Goal: Task Accomplishment & Management: Manage account settings

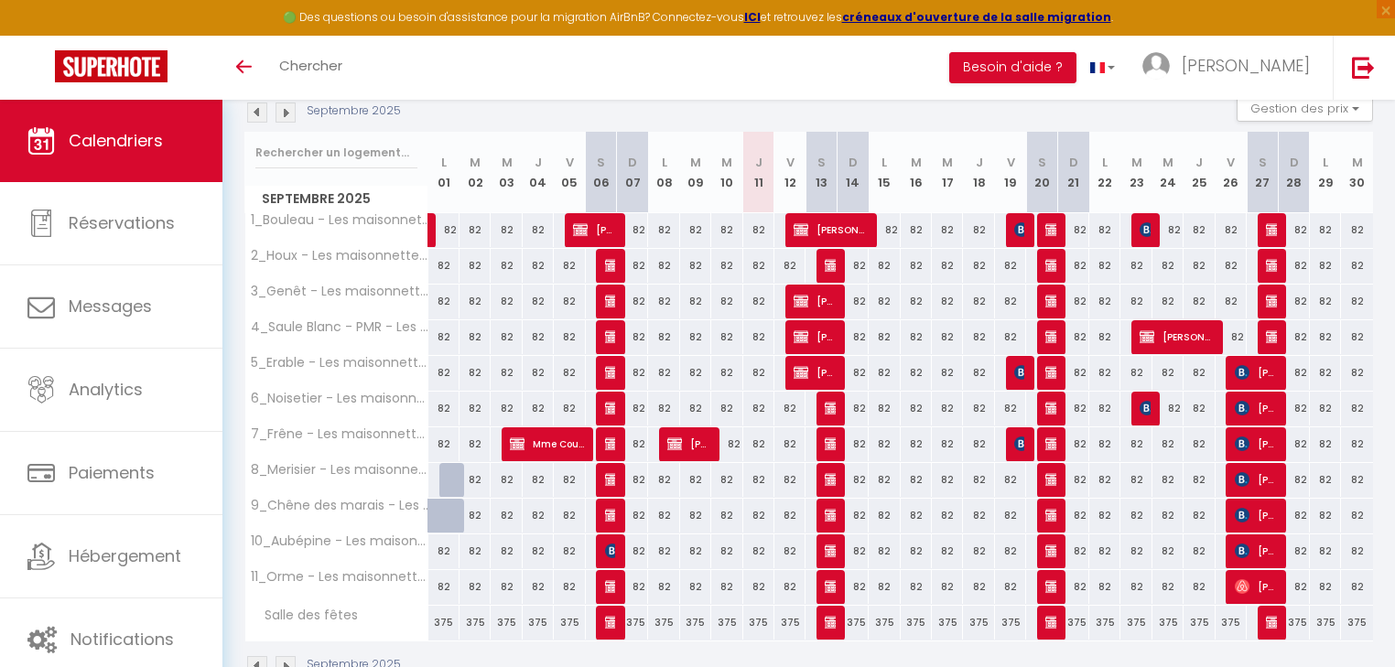
scroll to position [178, 0]
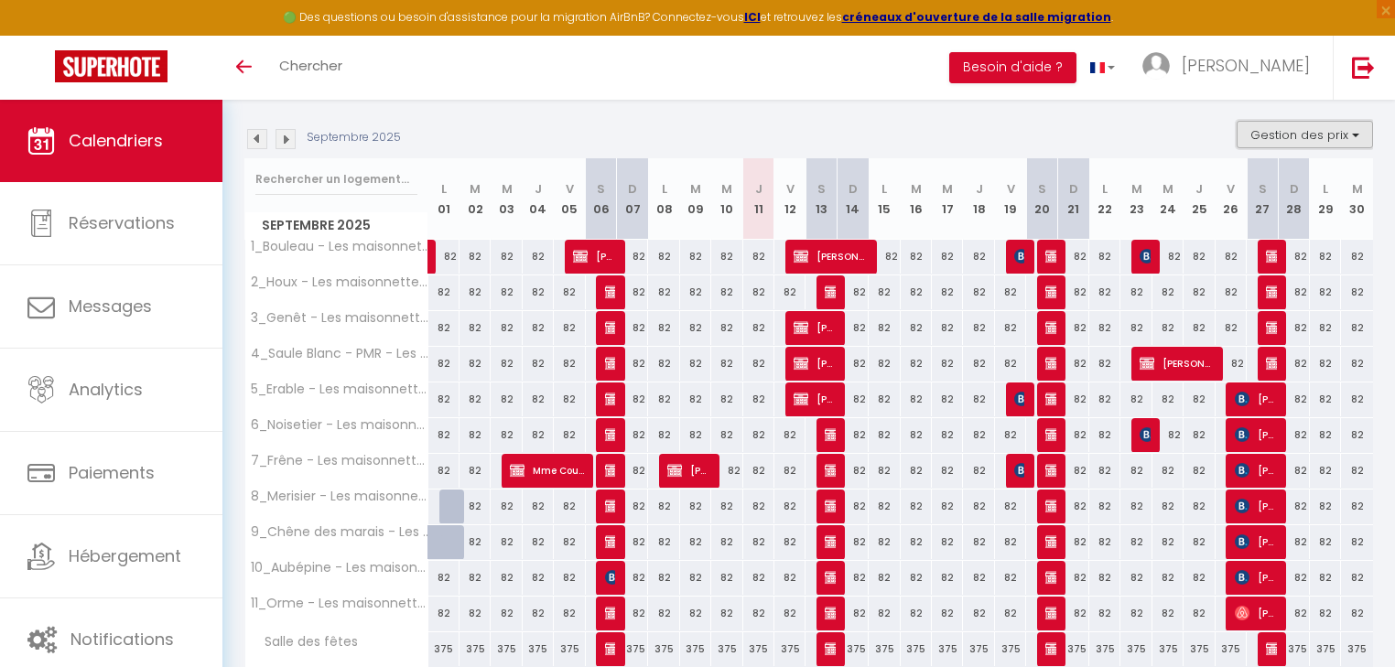
click at [1270, 135] on button "Gestion des prix" at bounding box center [1304, 134] width 136 height 27
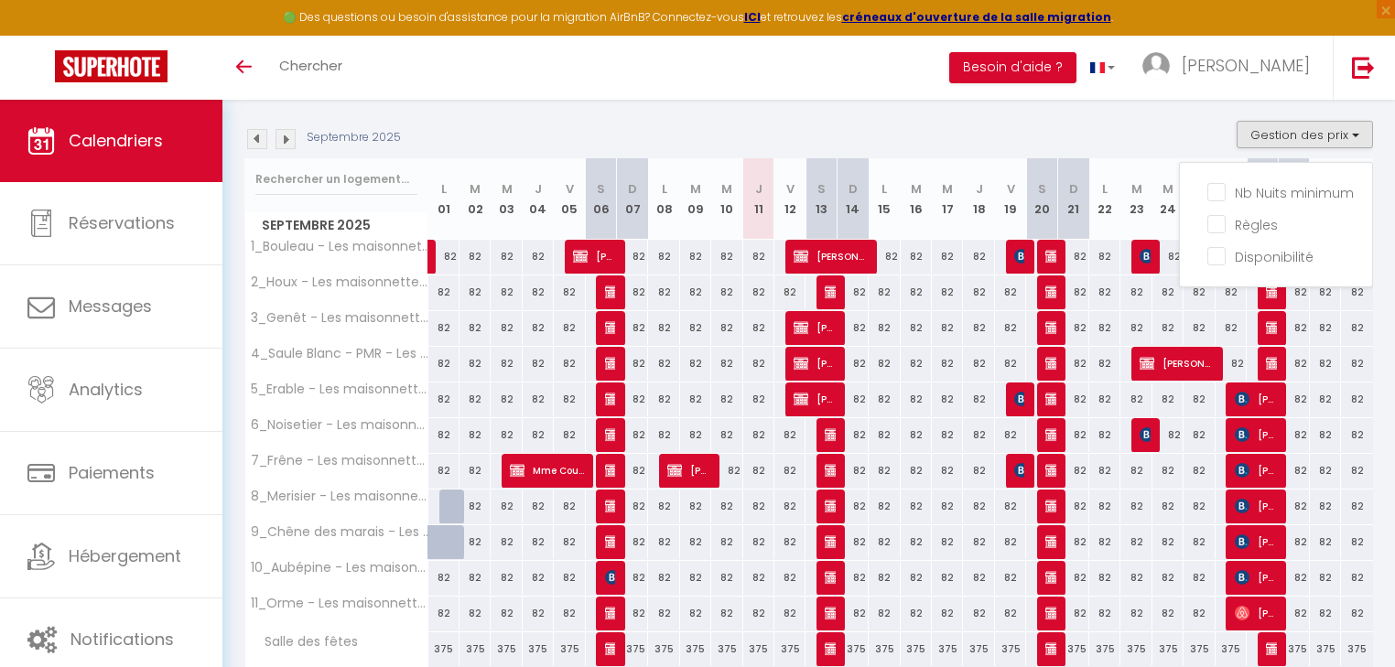
click at [1157, 132] on div "Septembre 2025 Gestion des prix Nb Nuits minimum Règles Disponibilité" at bounding box center [808, 140] width 1128 height 38
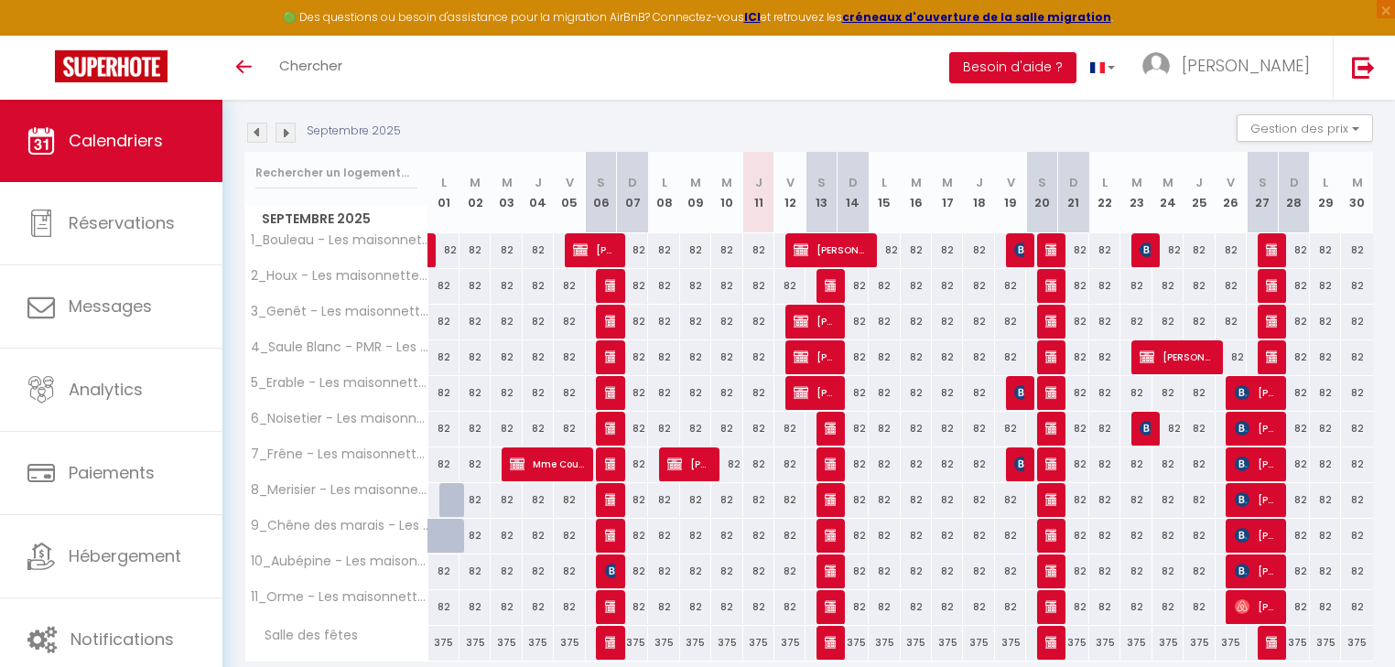
scroll to position [31, 0]
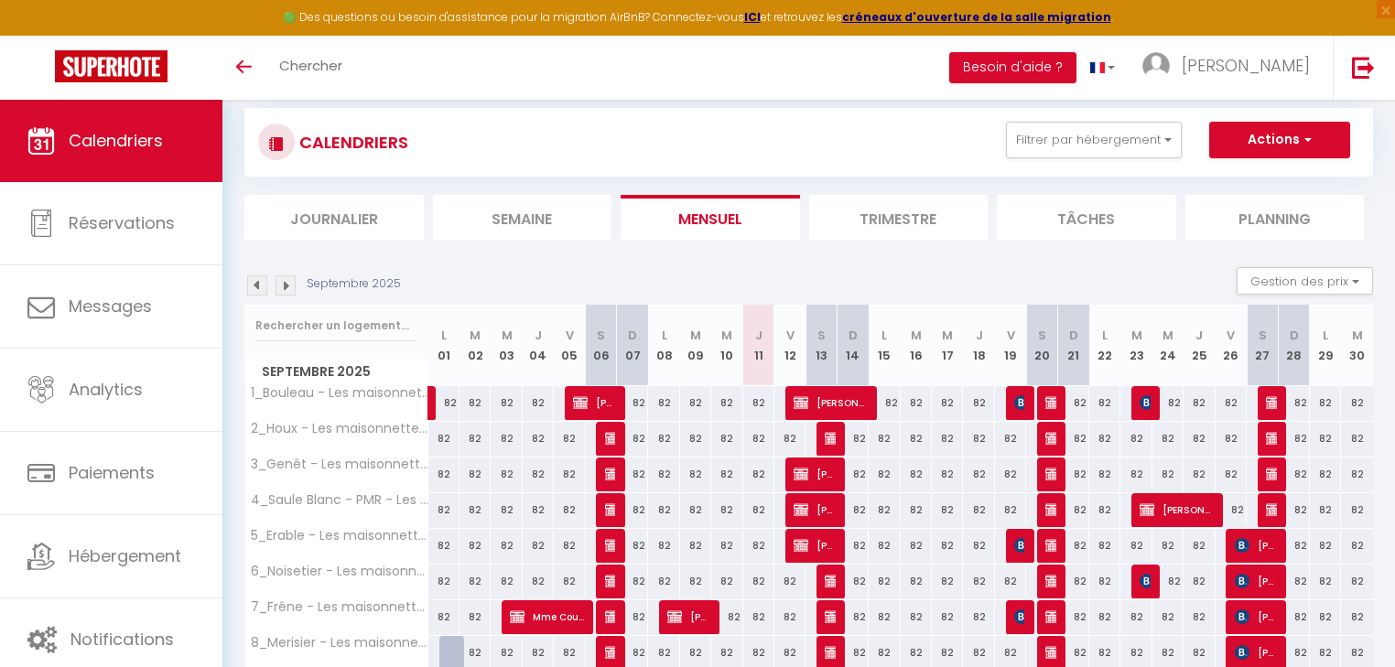
click at [758, 408] on div "82" at bounding box center [758, 403] width 31 height 34
type input "82"
type input "Jeu 11 Septembre 2025"
type input "Ven 12 Septembre 2025"
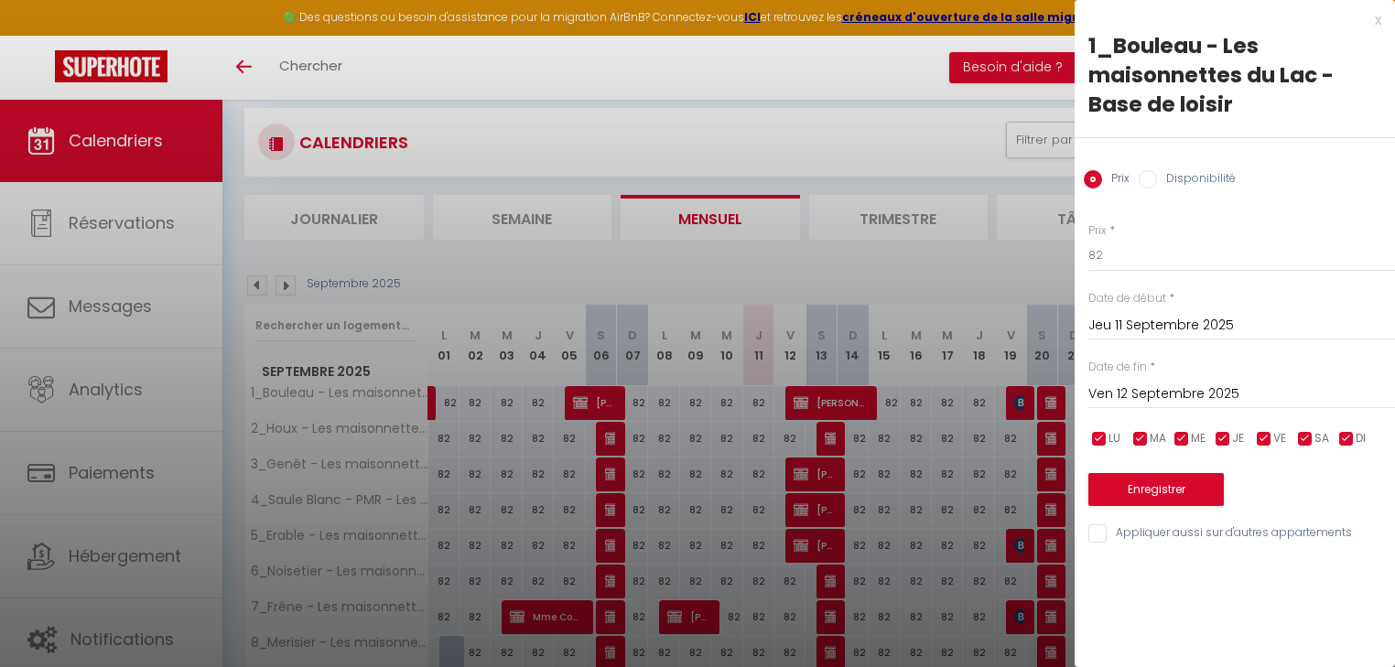
click at [1268, 437] on input "checkbox" at bounding box center [1264, 439] width 18 height 18
checkbox input "false"
click at [1314, 442] on span "SA" at bounding box center [1321, 438] width 15 height 17
checkbox input "false"
click at [1176, 258] on input "82" at bounding box center [1241, 255] width 307 height 33
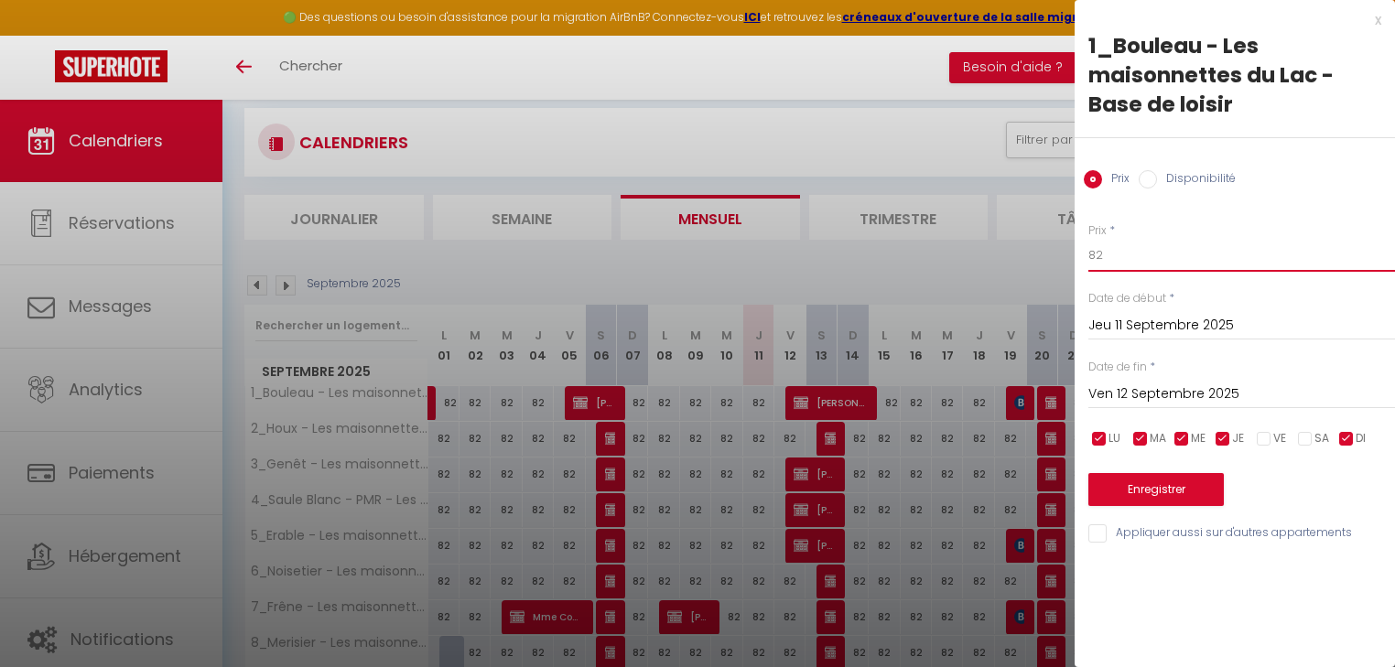
drag, startPoint x: 1181, startPoint y: 255, endPoint x: 1072, endPoint y: 256, distance: 108.9
click at [1072, 256] on body "🟢 Des questions ou besoin d'assistance pour la migration AirBnB? Connectez-vous…" at bounding box center [697, 480] width 1395 height 822
type input "75"
click at [1186, 385] on input "Ven 12 Septembre 2025" at bounding box center [1241, 395] width 307 height 24
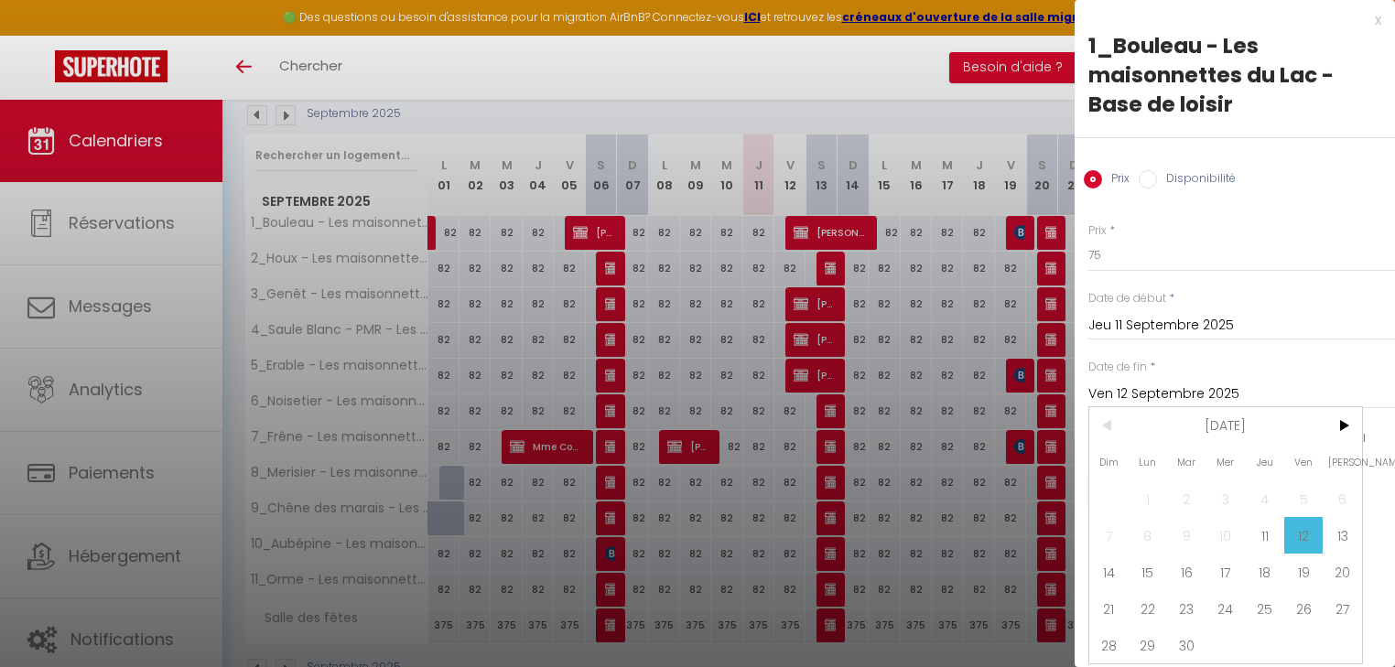
scroll to position [251, 0]
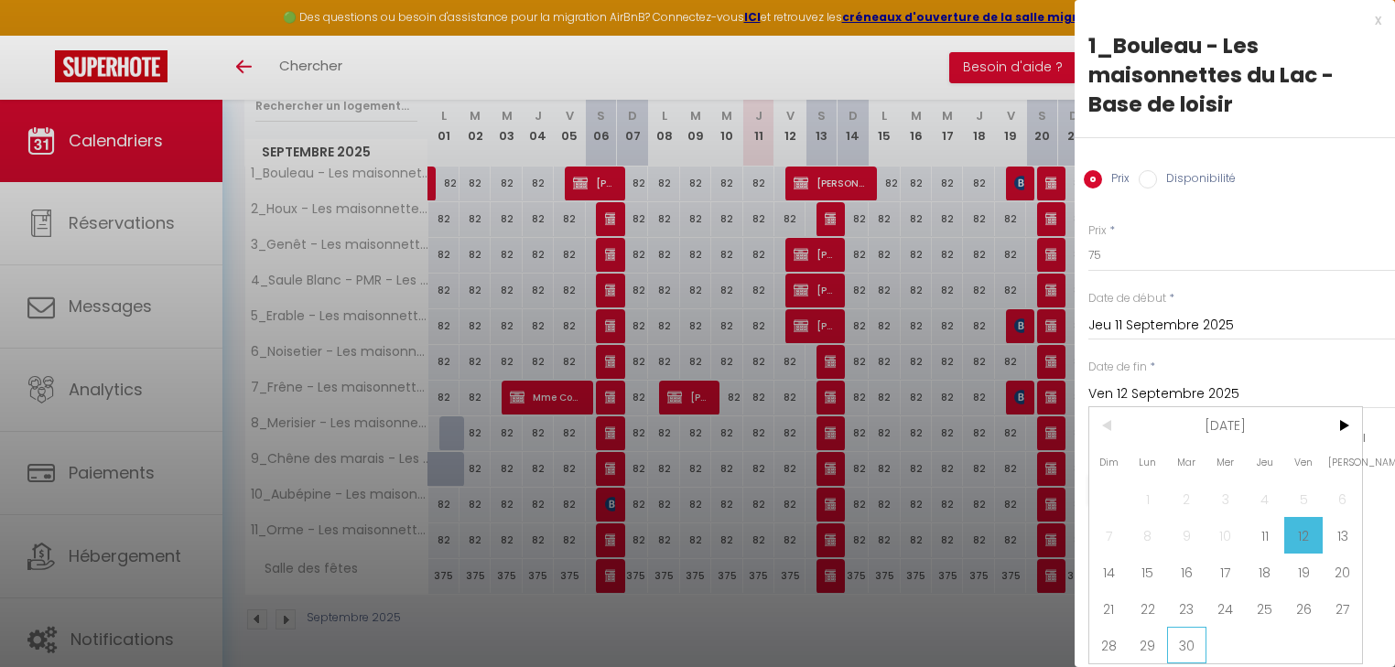
click at [1190, 633] on span "30" at bounding box center [1186, 645] width 39 height 37
type input "[DATE]"
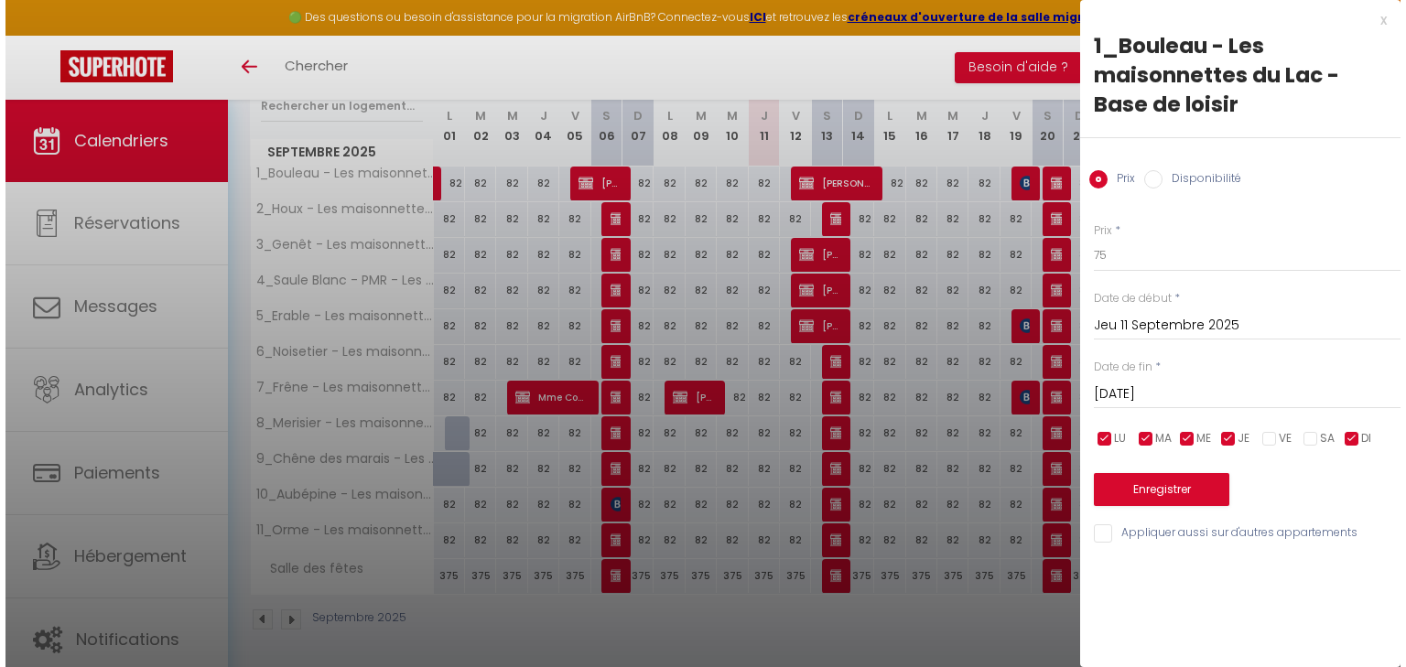
scroll to position [0, 0]
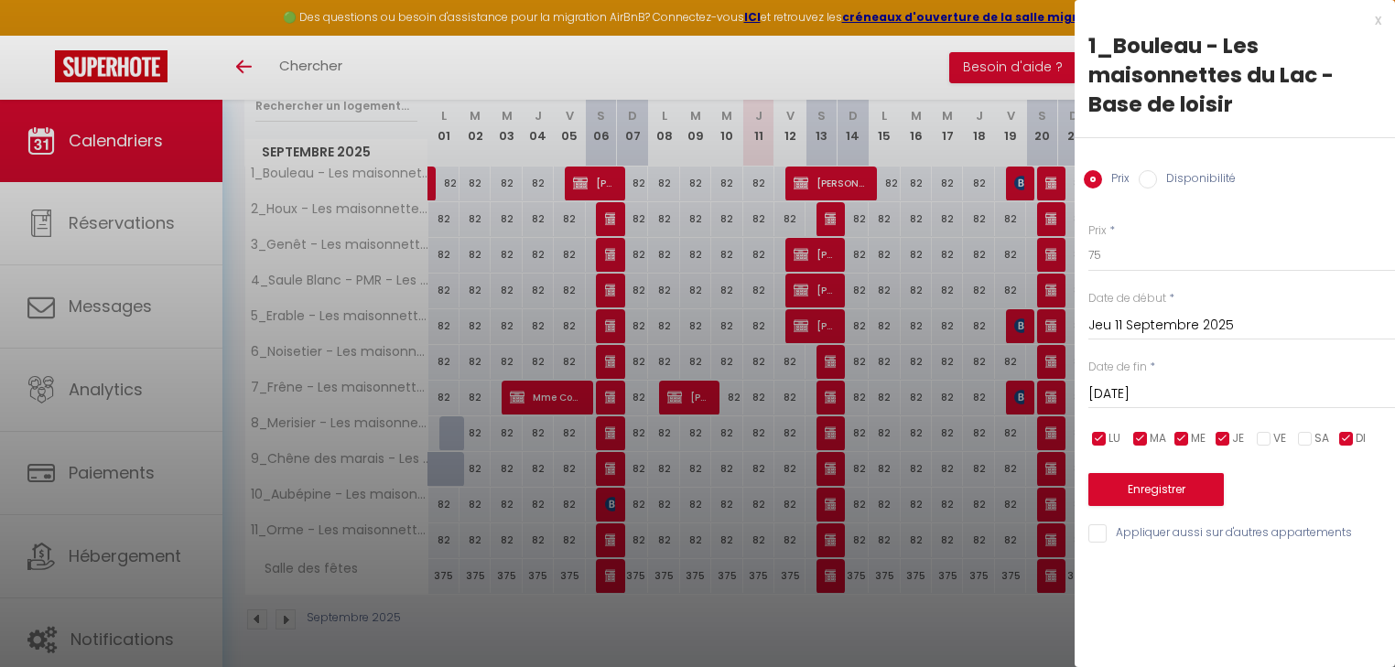
click at [1120, 527] on input "Appliquer aussi sur d'autres appartements" at bounding box center [1241, 533] width 307 height 18
checkbox input "true"
click at [1173, 498] on button "Enregistrer" at bounding box center [1155, 489] width 135 height 33
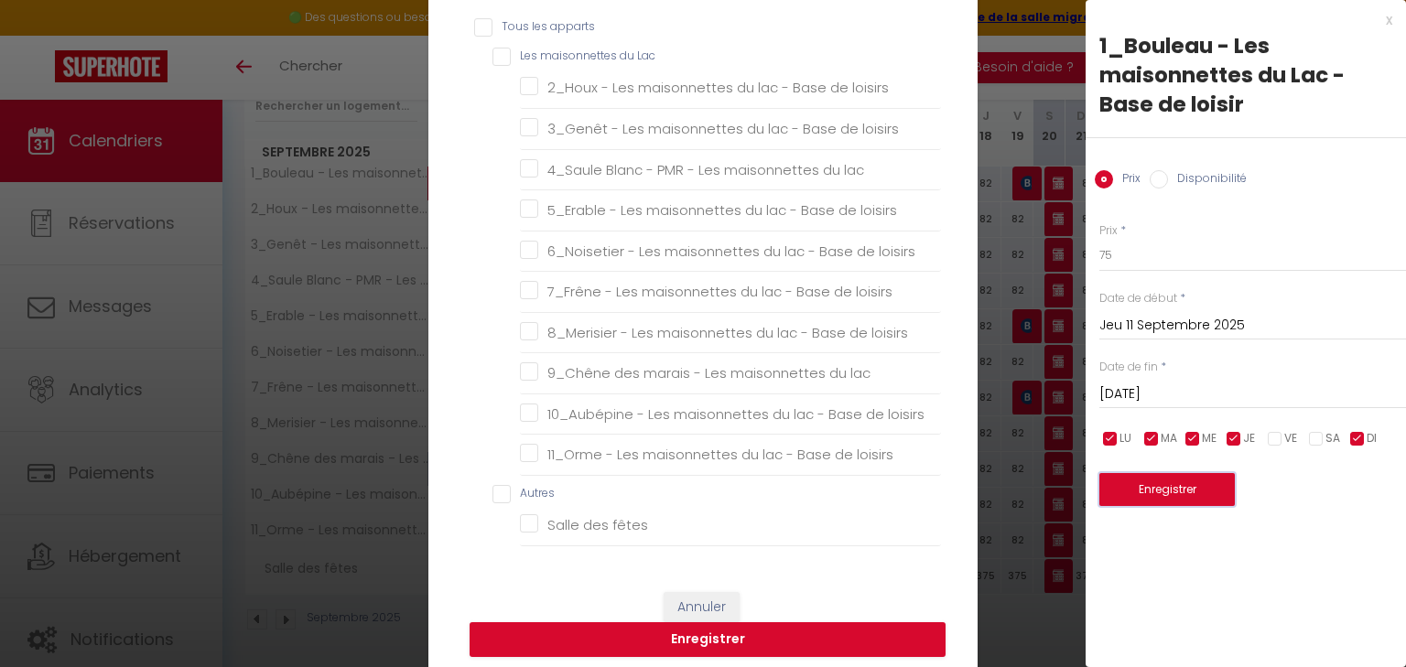
scroll to position [73, 0]
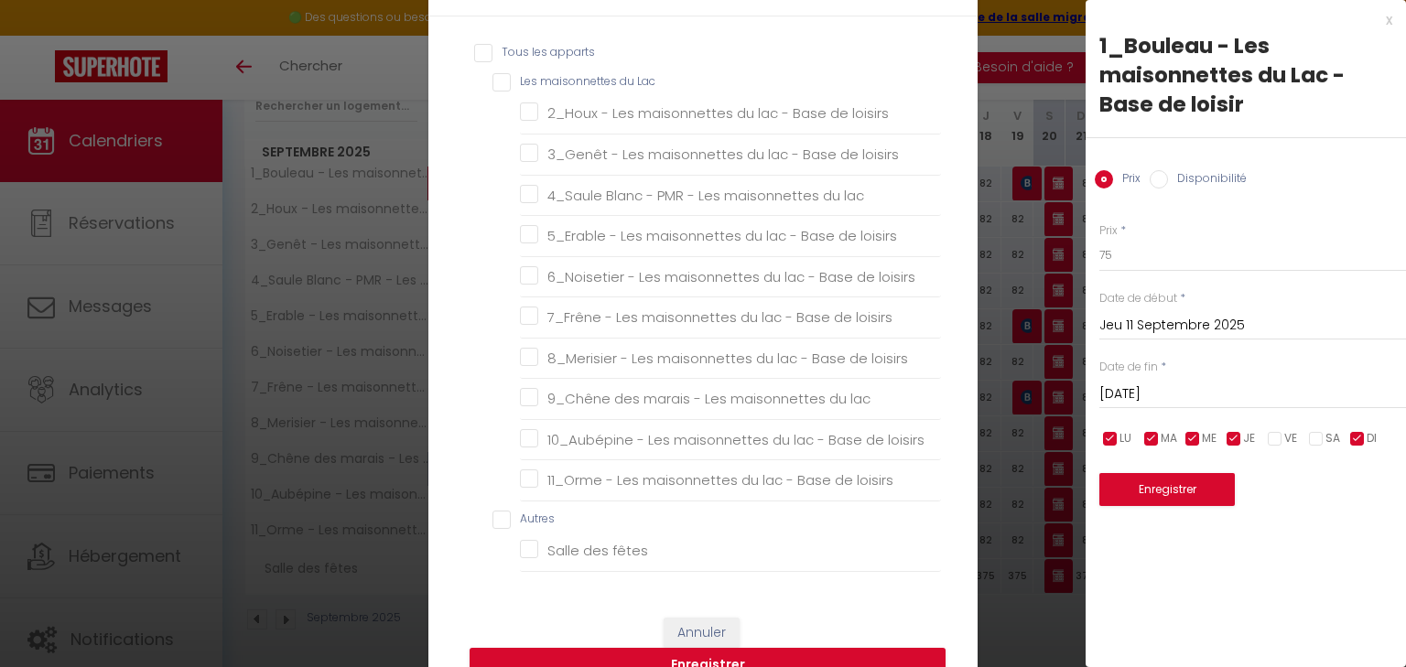
click at [491, 70] on div "Tous les apparts Les maisonnettes du Lac 2_Houx - Les maisonnettes du lac - Bas…" at bounding box center [703, 307] width 476 height 545
click at [493, 76] on Lac "Les maisonnettes du Lac" at bounding box center [716, 82] width 448 height 18
checkbox Lac "true"
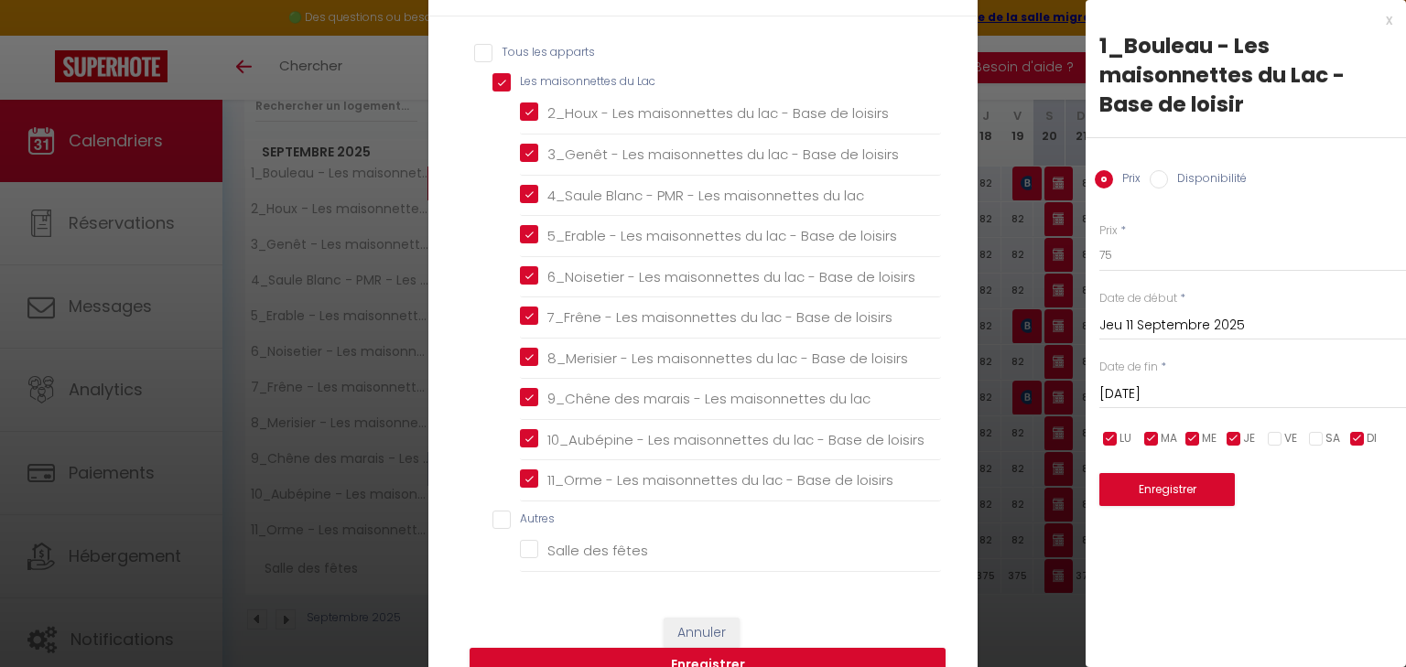
checkbox loisirs "true"
checkbox lac "true"
checkbox loisirs "true"
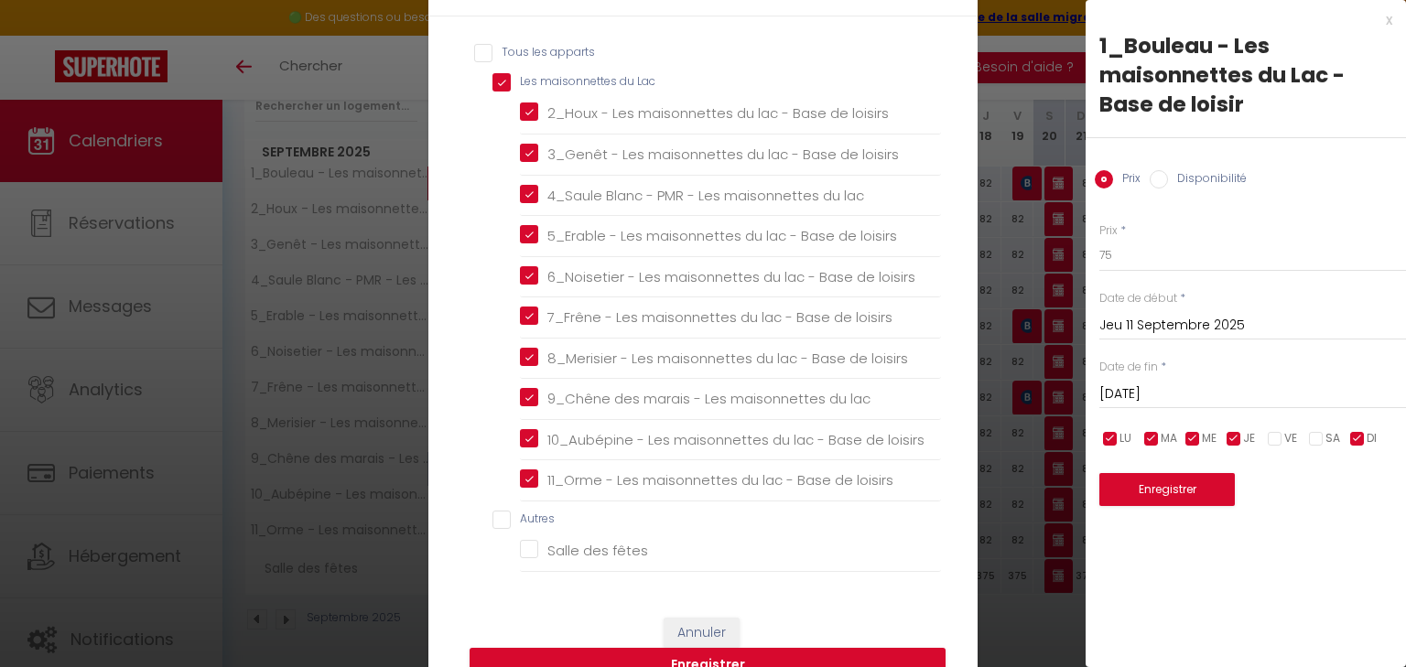
checkbox loisirs "true"
checkbox lac "true"
checkbox loisirs "true"
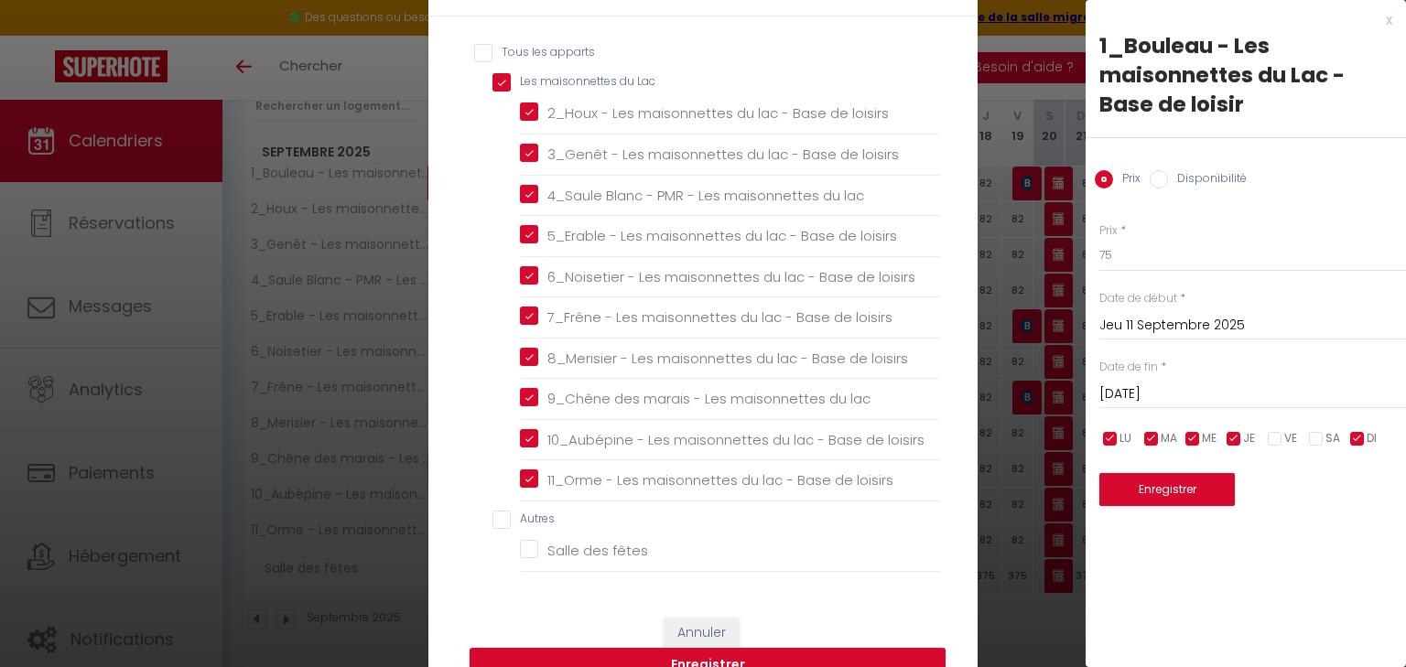
checkbox input "false"
checkbox fêtes "false"
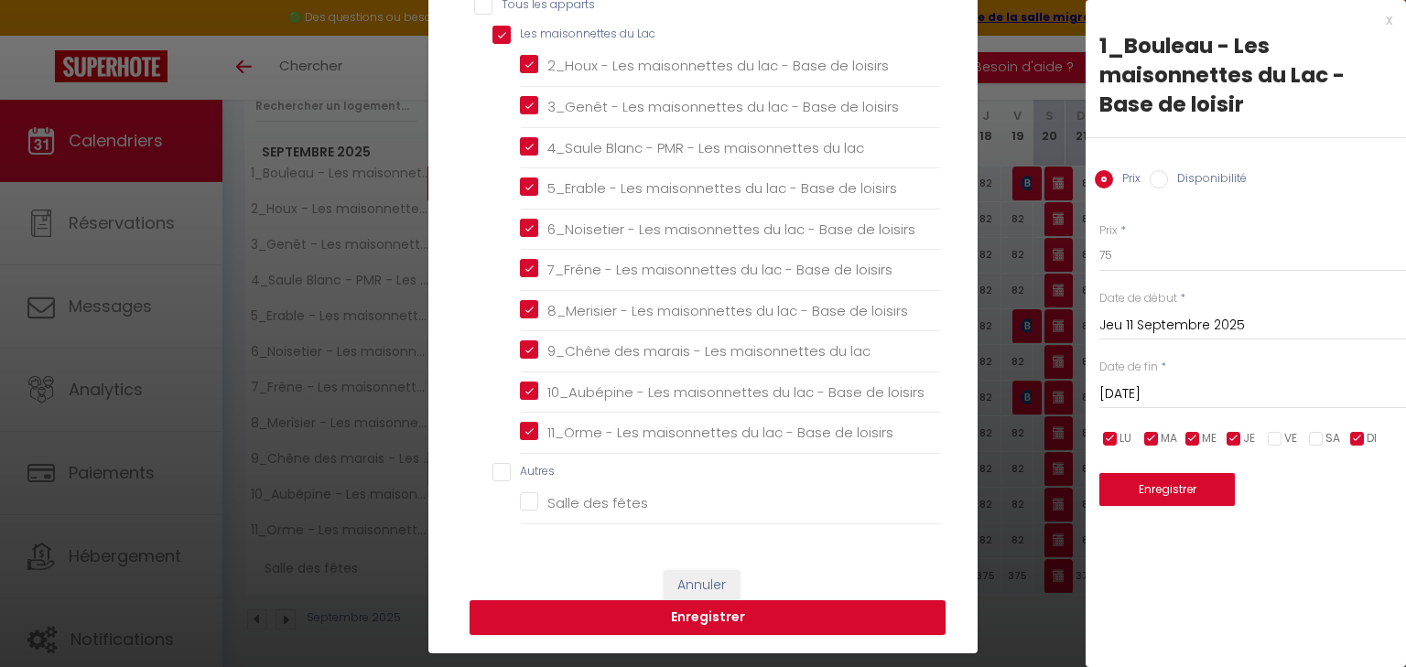
scroll to position [146, 0]
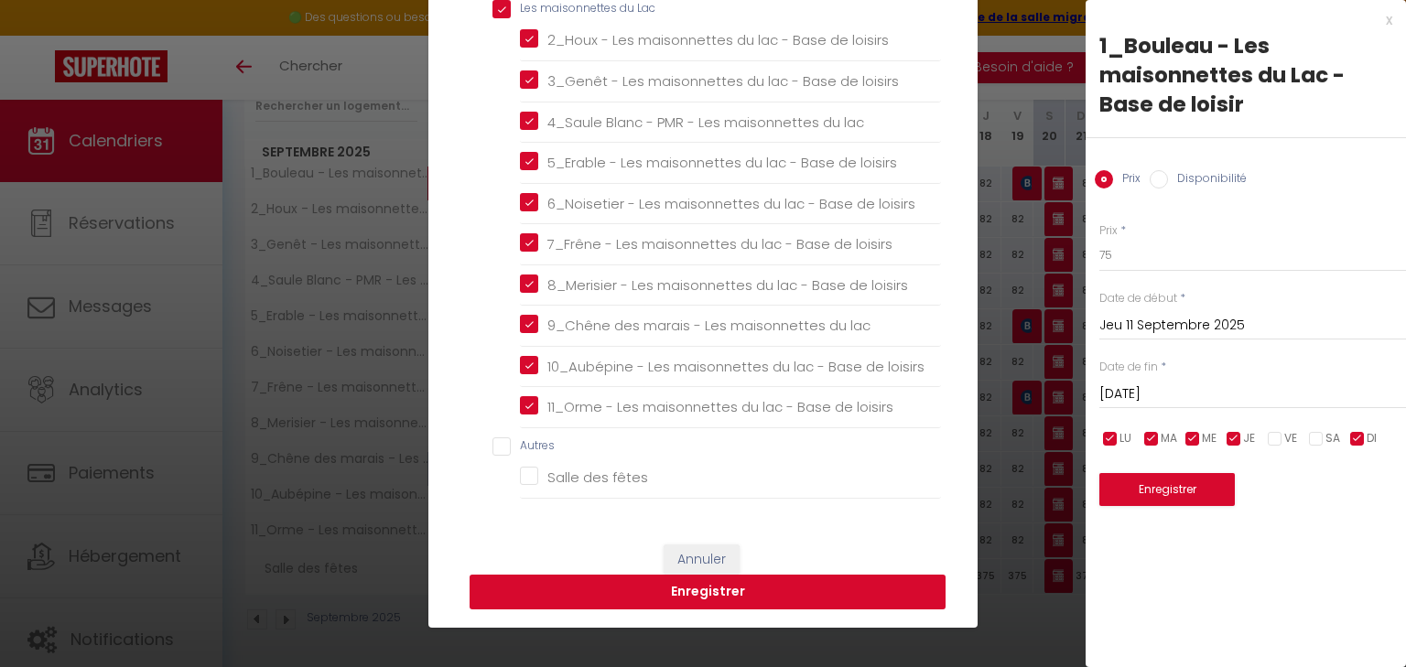
click at [707, 584] on button "Enregistrer" at bounding box center [708, 592] width 476 height 35
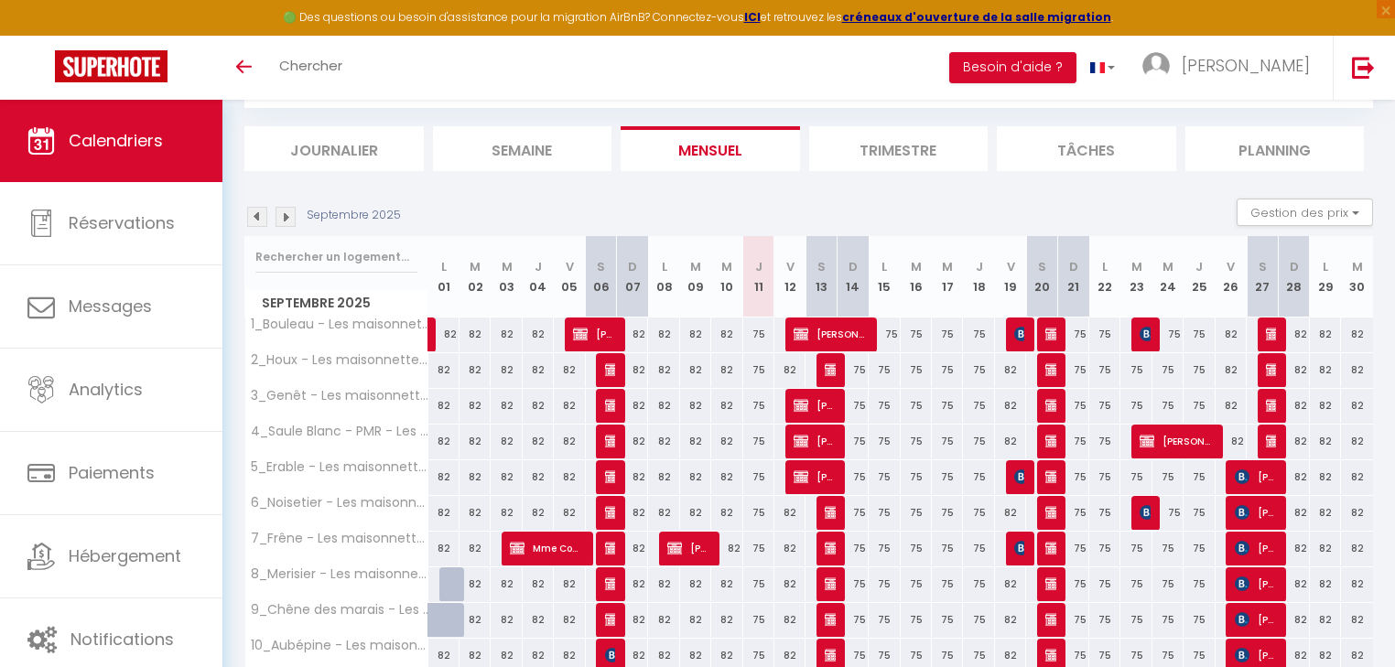
scroll to position [251, 0]
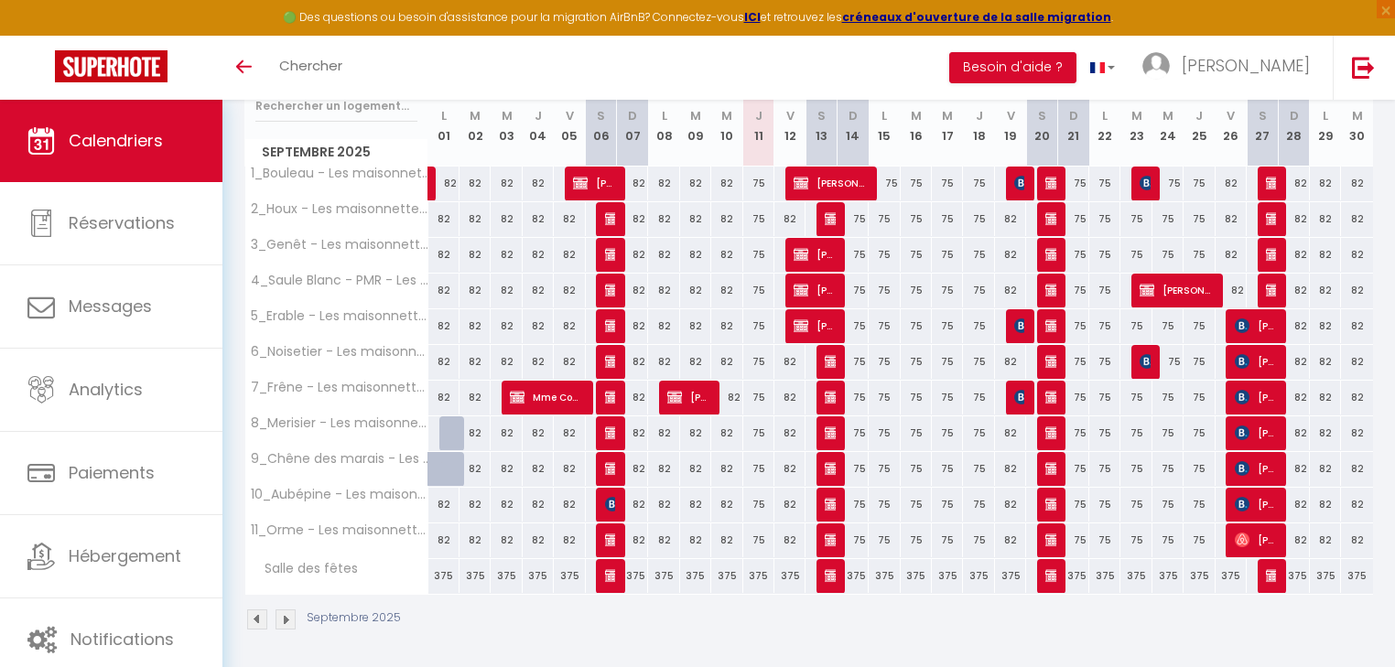
click at [253, 621] on img at bounding box center [257, 620] width 20 height 20
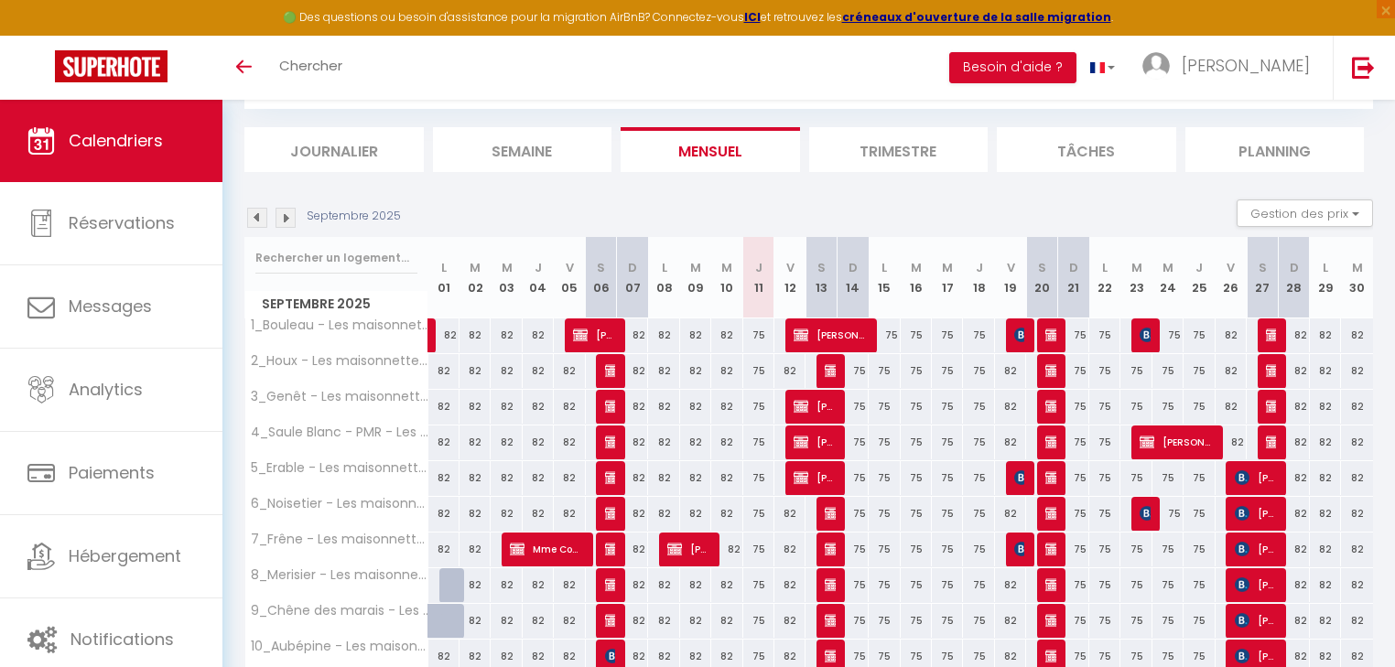
click at [253, 621] on body "🟢 Des questions ou besoin d'assistance pour la migration AirBnB? Connectez-vous…" at bounding box center [697, 412] width 1395 height 822
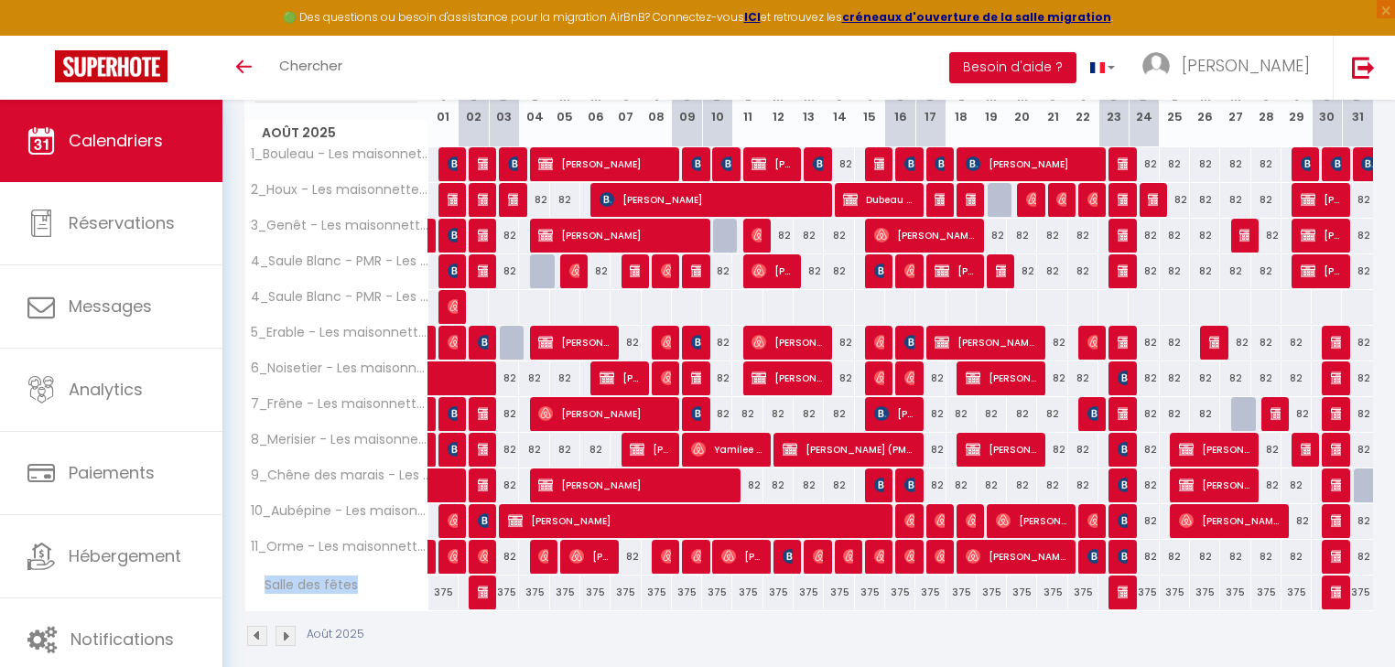
scroll to position [286, 0]
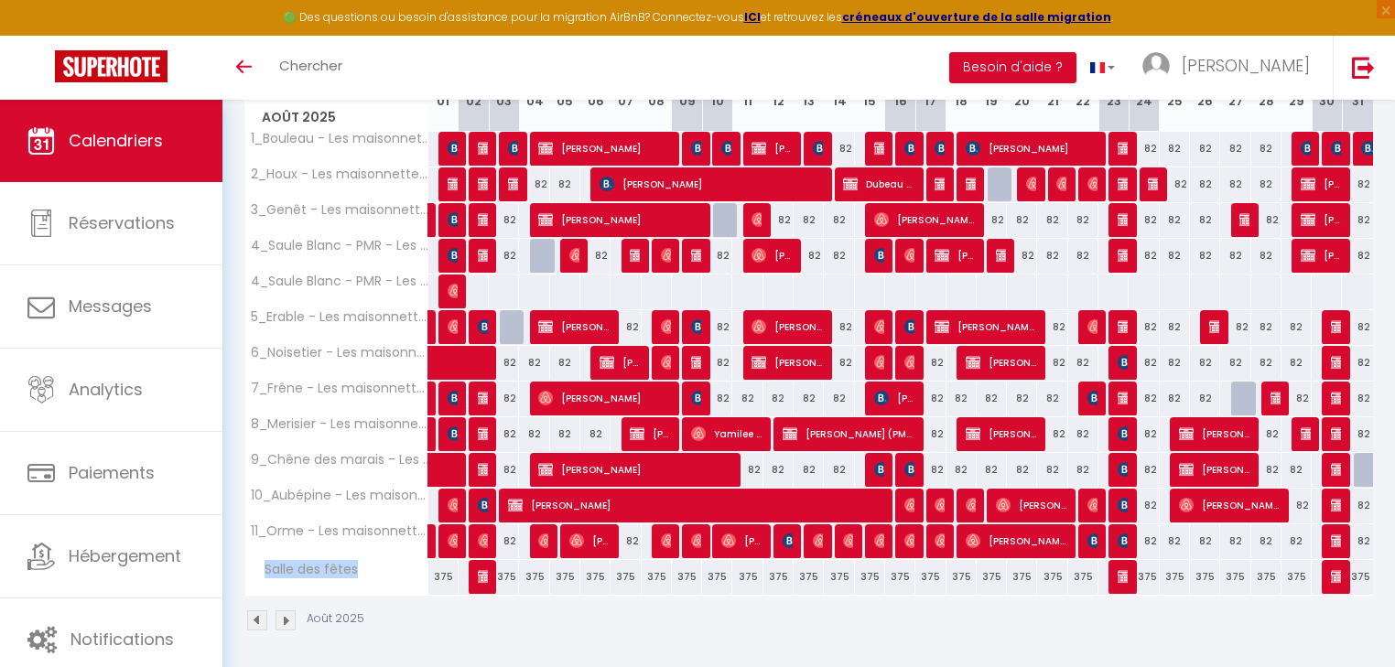
click at [286, 622] on img at bounding box center [285, 620] width 20 height 20
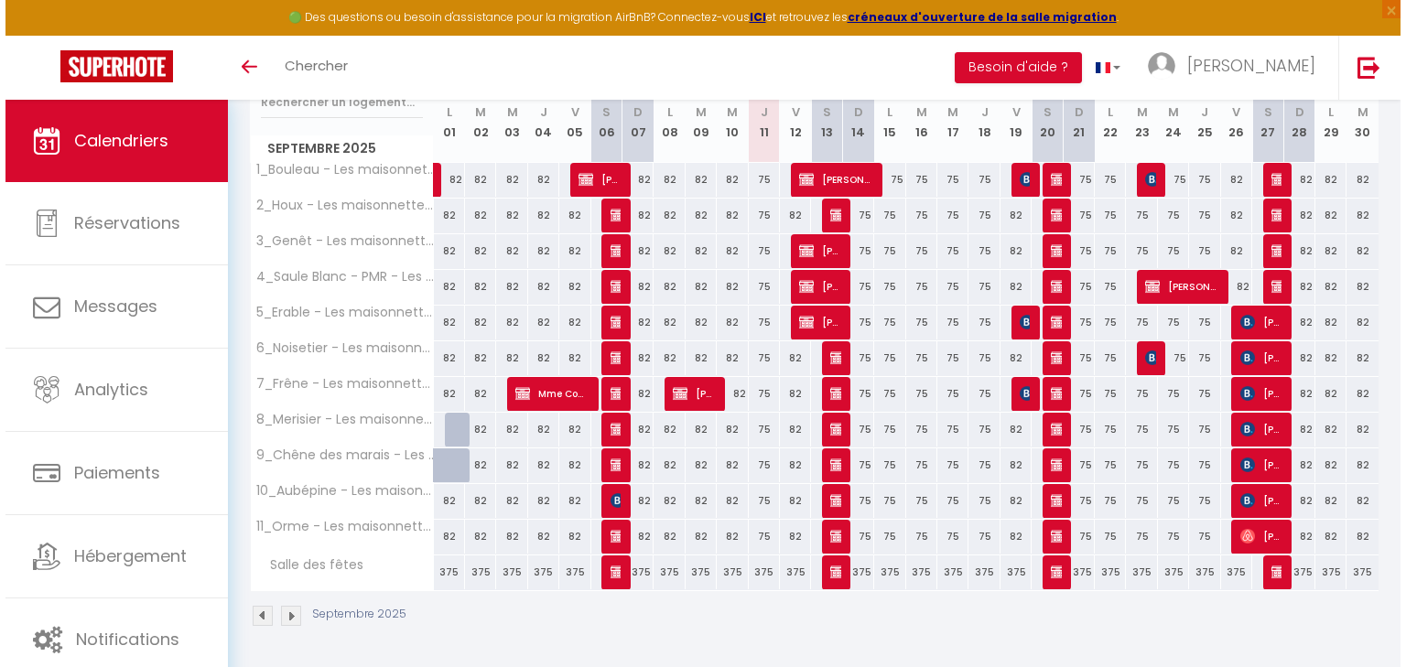
scroll to position [251, 0]
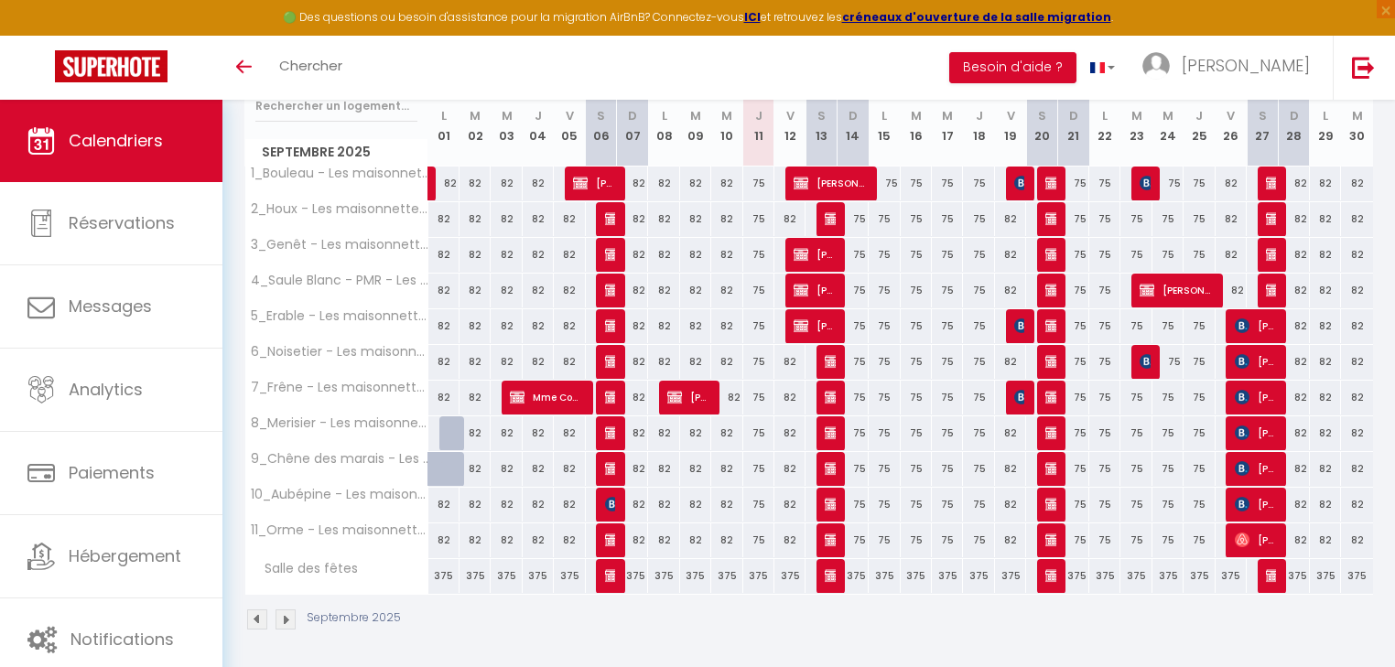
click at [751, 180] on div "75" at bounding box center [758, 184] width 31 height 34
type input "75"
type input "Jeu 11 Septembre 2025"
type input "Ven 12 Septembre 2025"
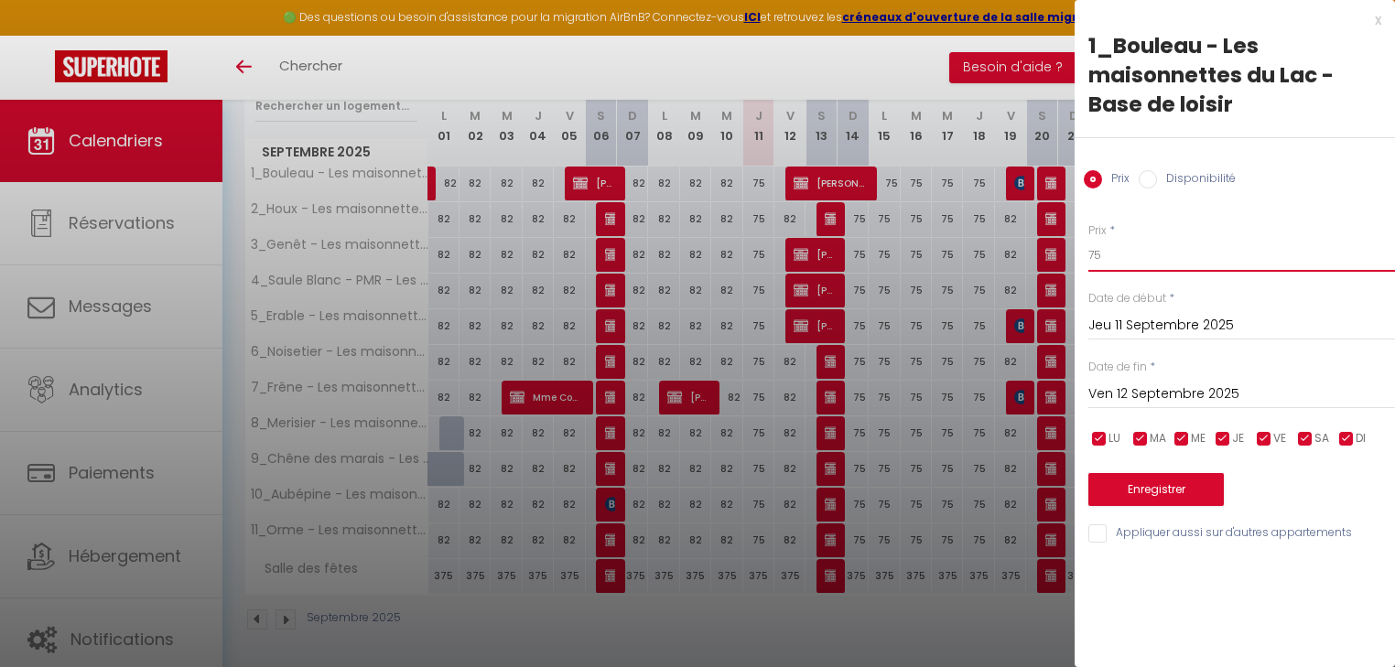
click at [1201, 267] on input "75" at bounding box center [1241, 255] width 307 height 33
drag, startPoint x: 1187, startPoint y: 260, endPoint x: 1072, endPoint y: 260, distance: 115.3
click at [1072, 260] on body "🟢 Des questions ou besoin d'assistance pour la migration AirBnB? Connectez-vous…" at bounding box center [697, 260] width 1395 height 822
type input "69"
click at [1265, 437] on input "checkbox" at bounding box center [1264, 439] width 18 height 18
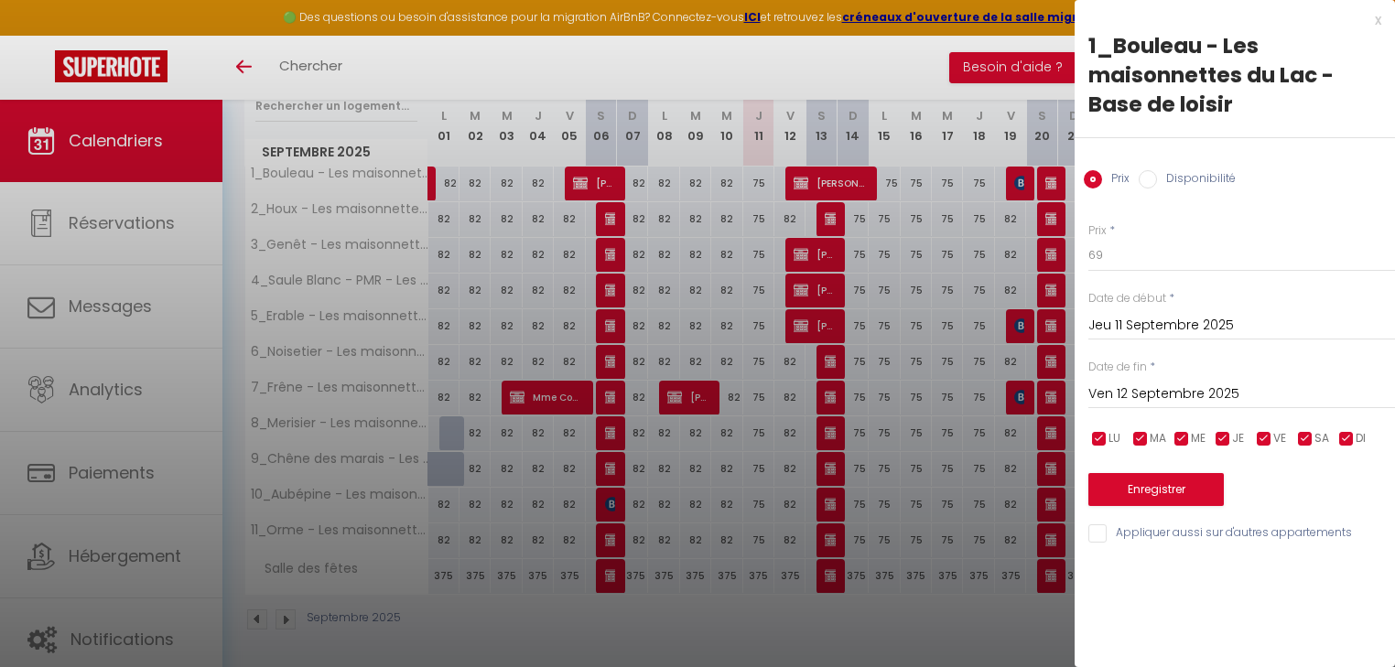
checkbox input "false"
click at [1300, 436] on input "checkbox" at bounding box center [1305, 439] width 18 height 18
checkbox input "false"
click at [1123, 537] on input "Appliquer aussi sur d'autres appartements" at bounding box center [1241, 533] width 307 height 18
checkbox input "true"
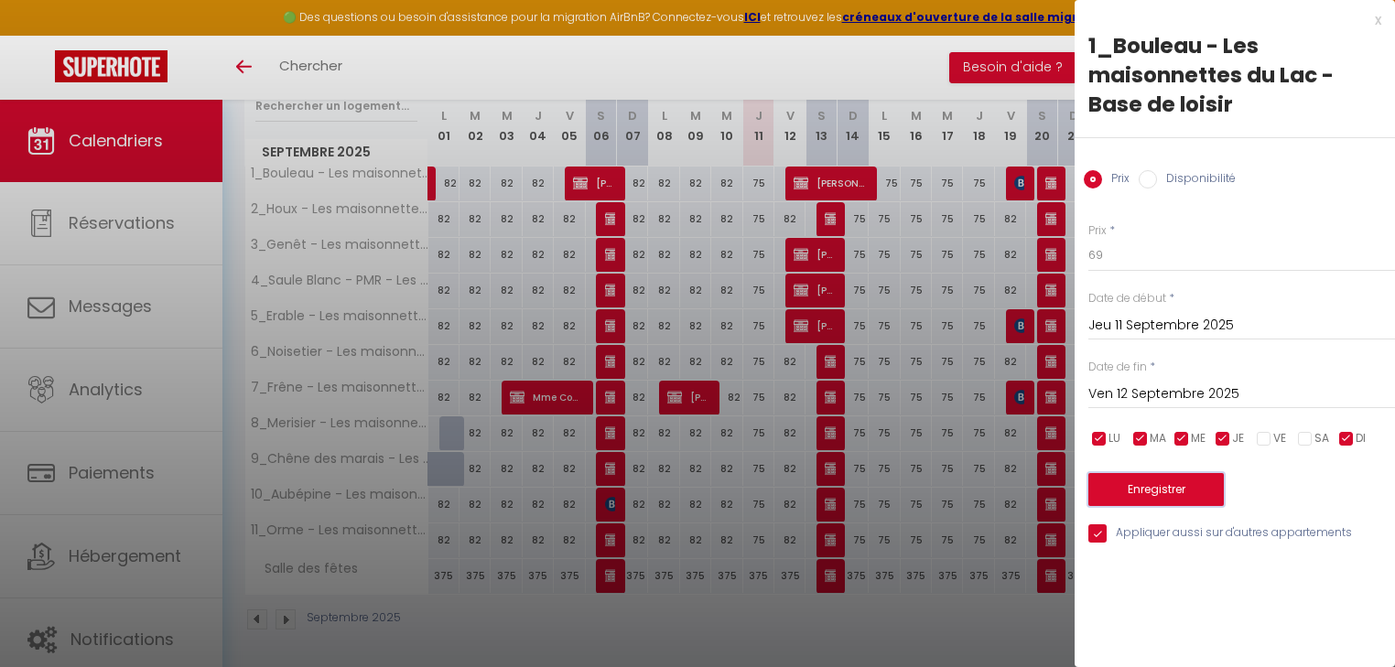
click at [1142, 490] on button "Enregistrer" at bounding box center [1155, 489] width 135 height 33
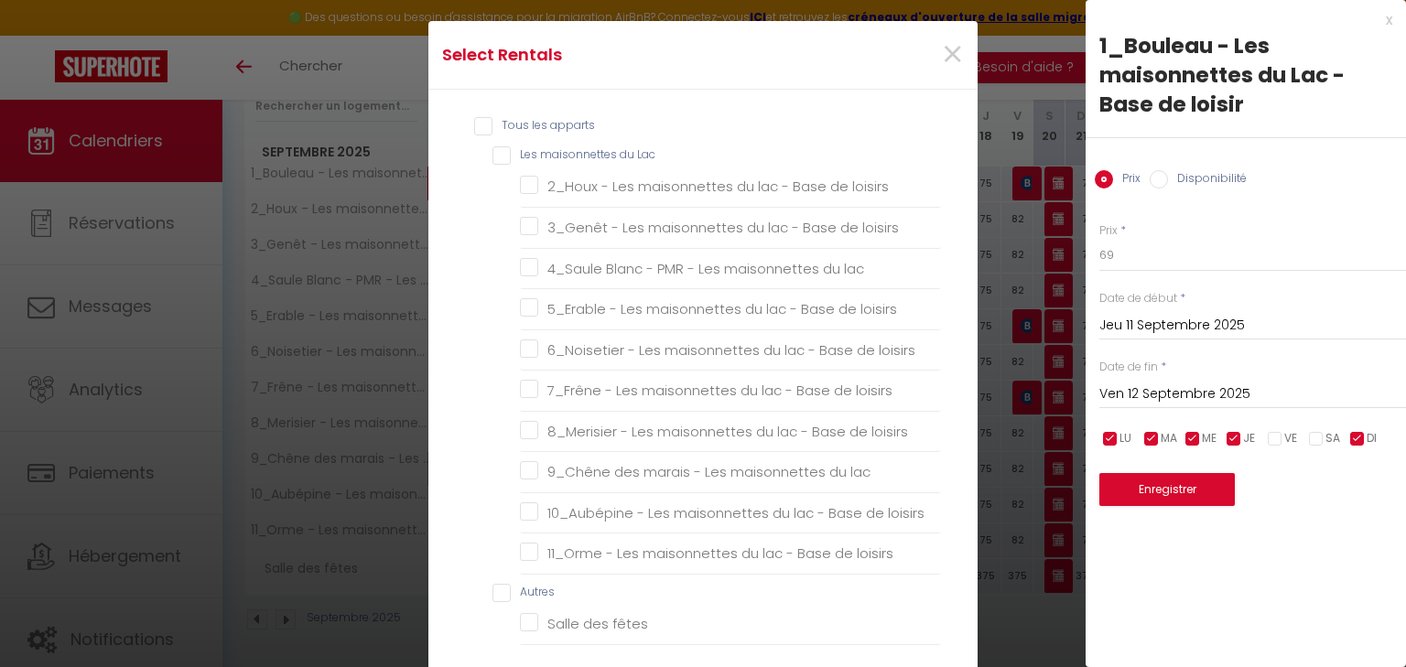
click at [512, 163] on Lac "Les maisonnettes du Lac" at bounding box center [716, 155] width 448 height 18
checkbox Lac "true"
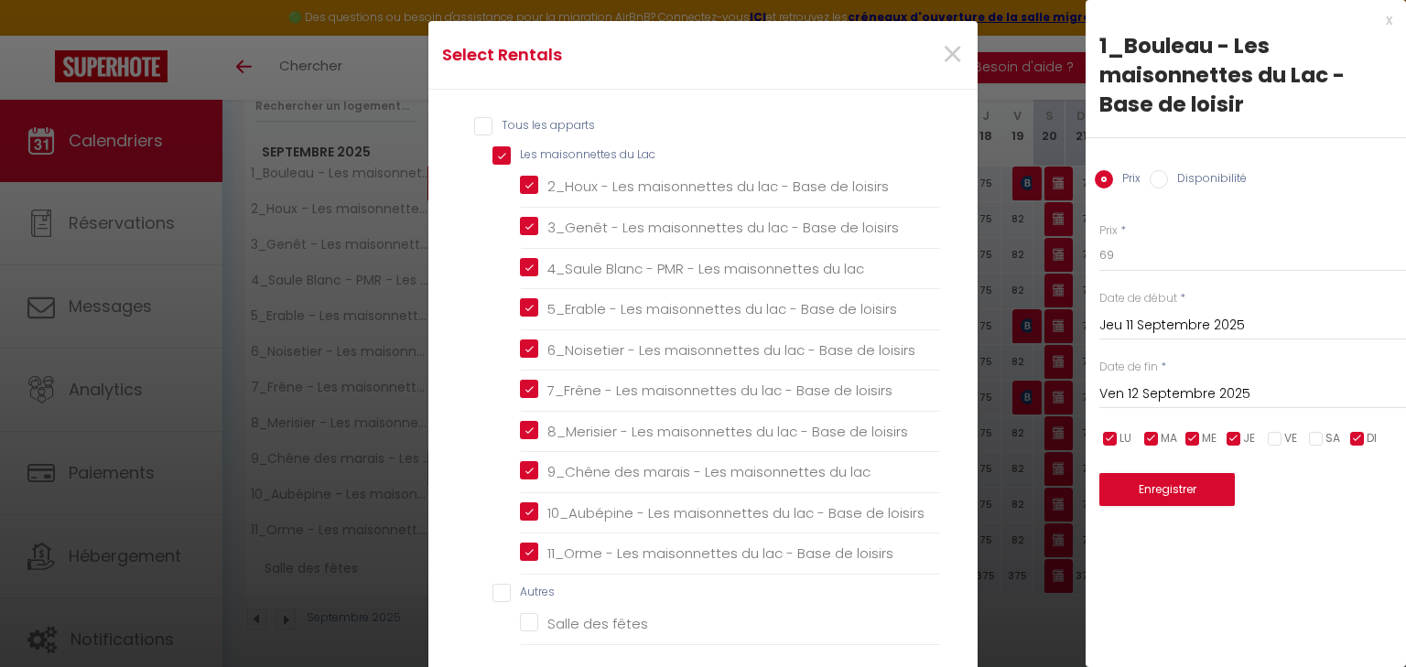
checkbox loisirs "true"
checkbox lac "true"
checkbox loisirs "true"
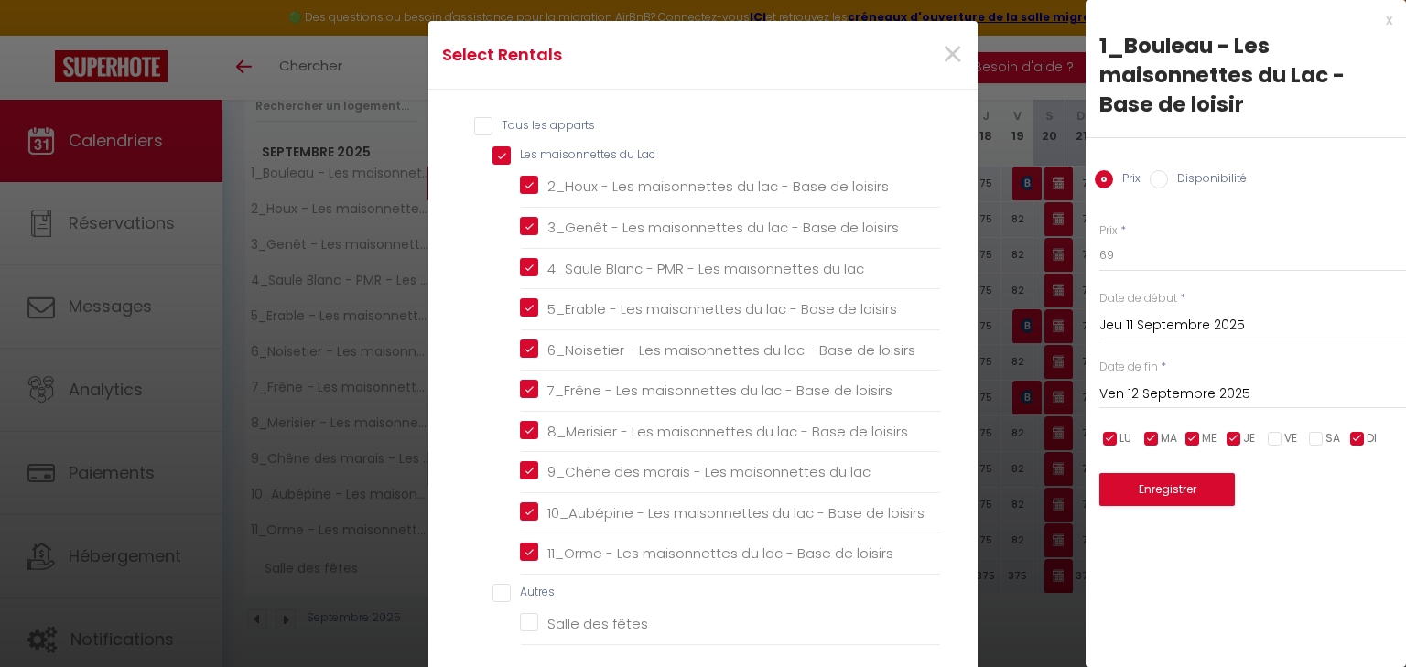
checkbox loisirs "true"
checkbox lac "true"
checkbox loisirs "true"
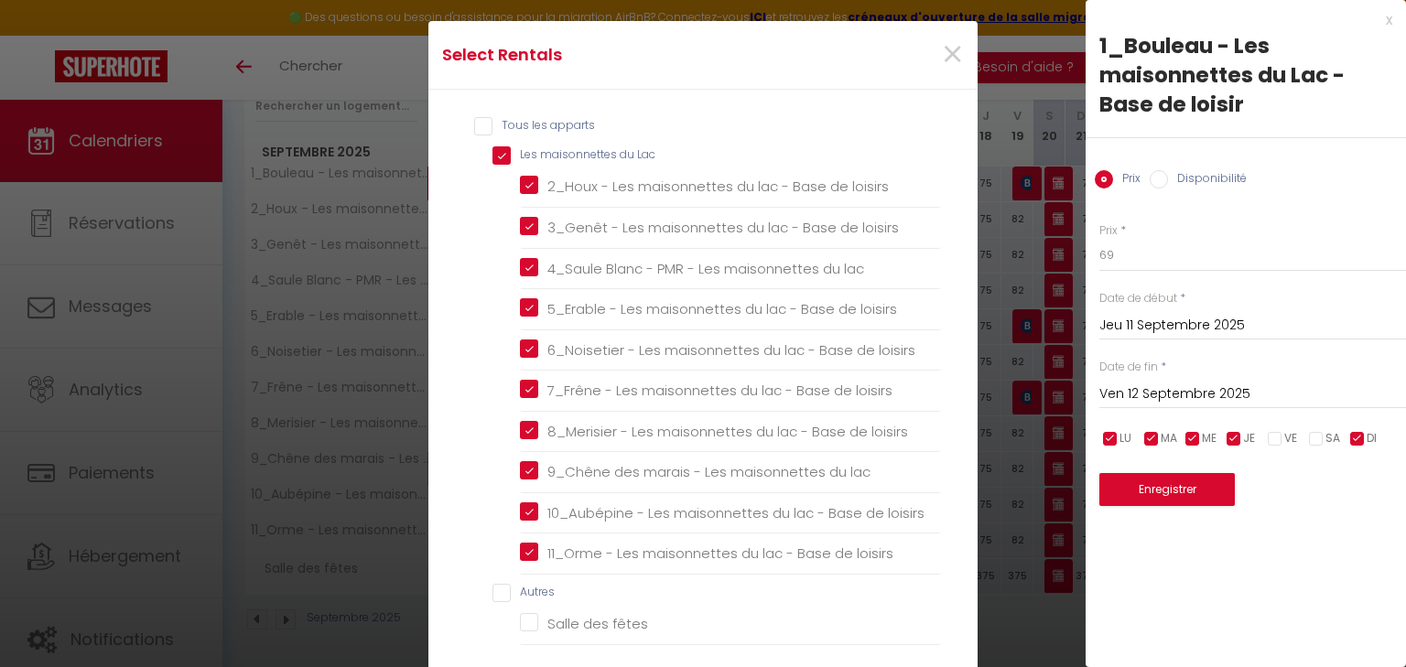
checkbox input "false"
checkbox fêtes "false"
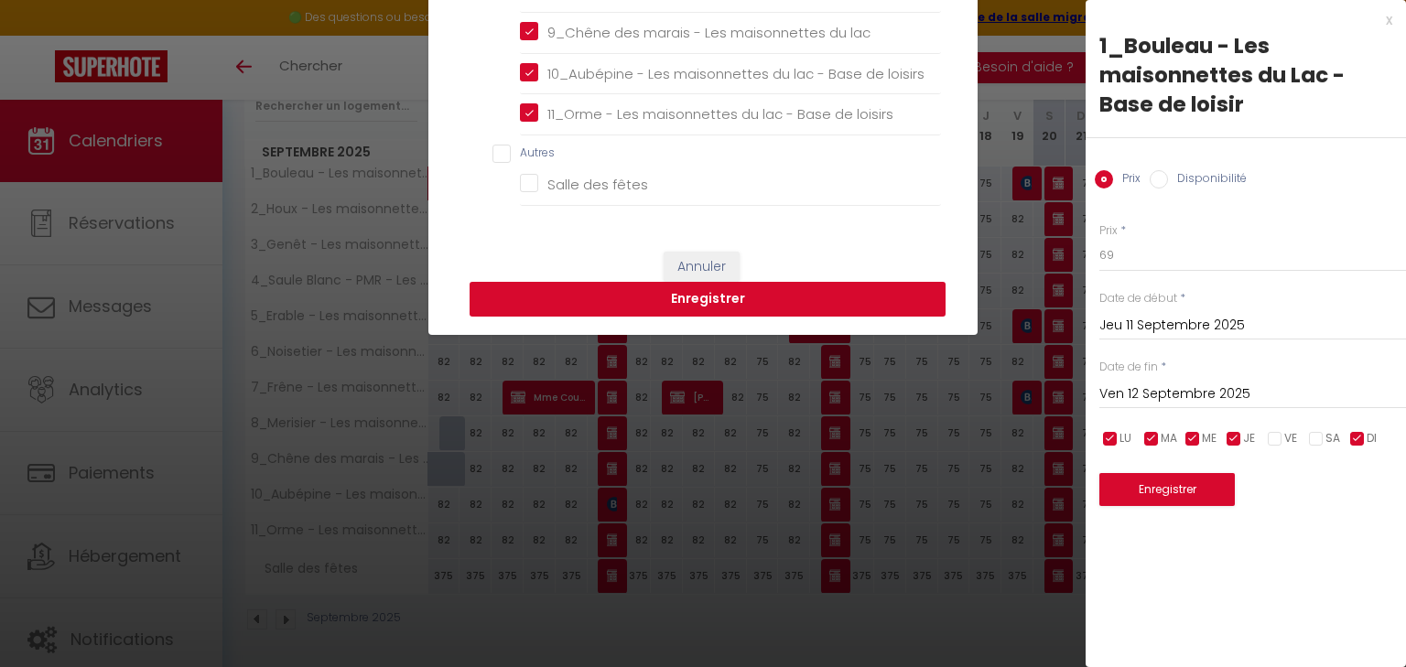
click at [667, 296] on button "Enregistrer" at bounding box center [708, 299] width 476 height 35
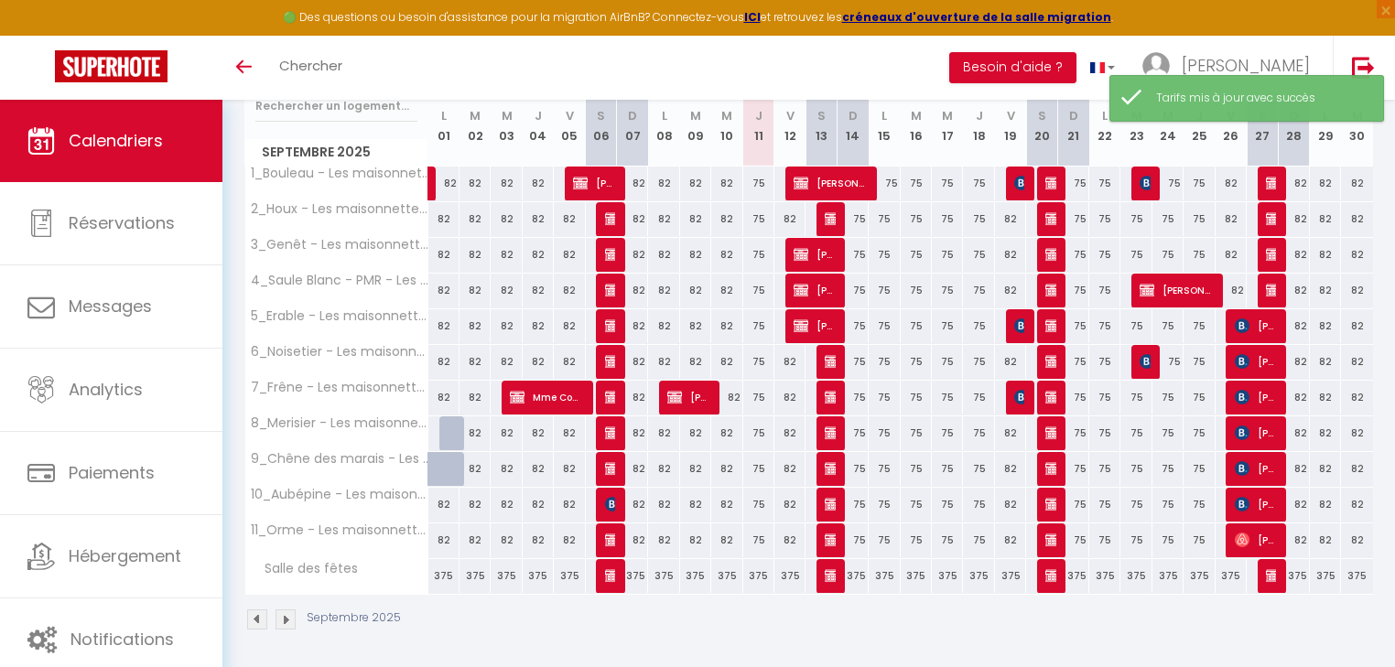
click at [754, 184] on div "75" at bounding box center [758, 184] width 31 height 34
type input "75"
type input "Jeu 11 Septembre 2025"
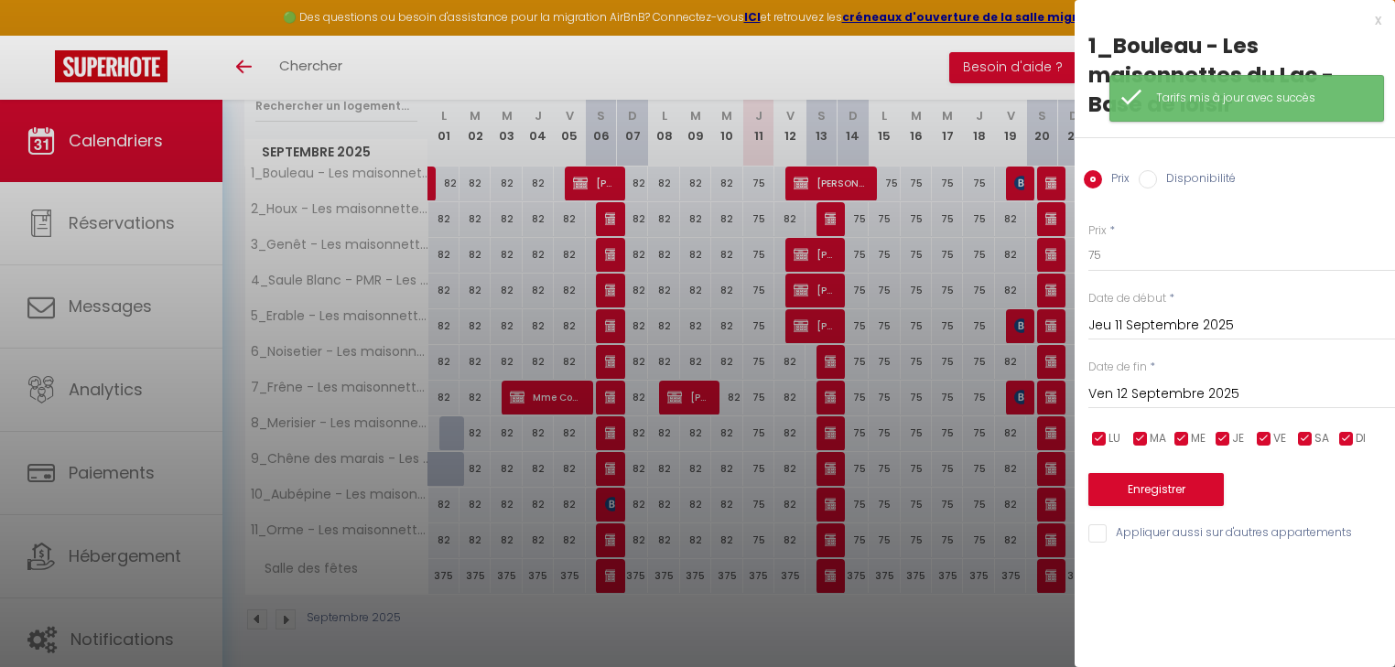
click at [1173, 388] on input "Ven 12 Septembre 2025" at bounding box center [1241, 395] width 307 height 24
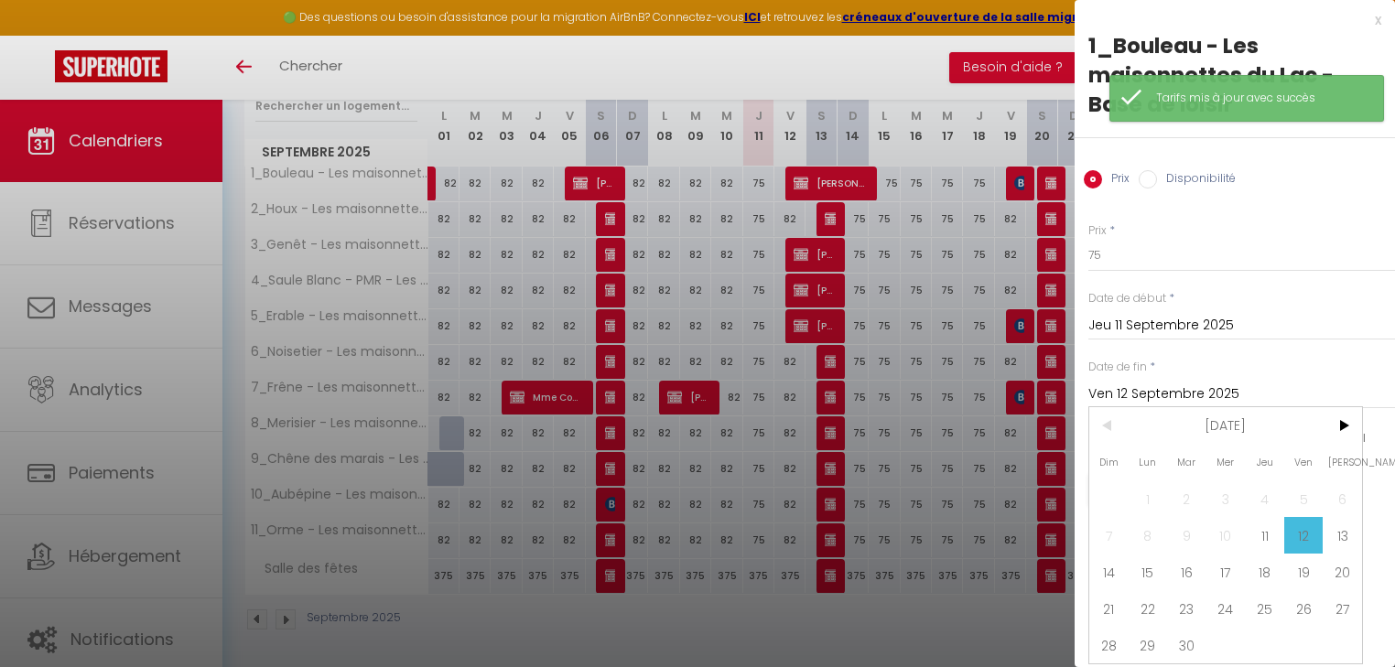
scroll to position [7, 0]
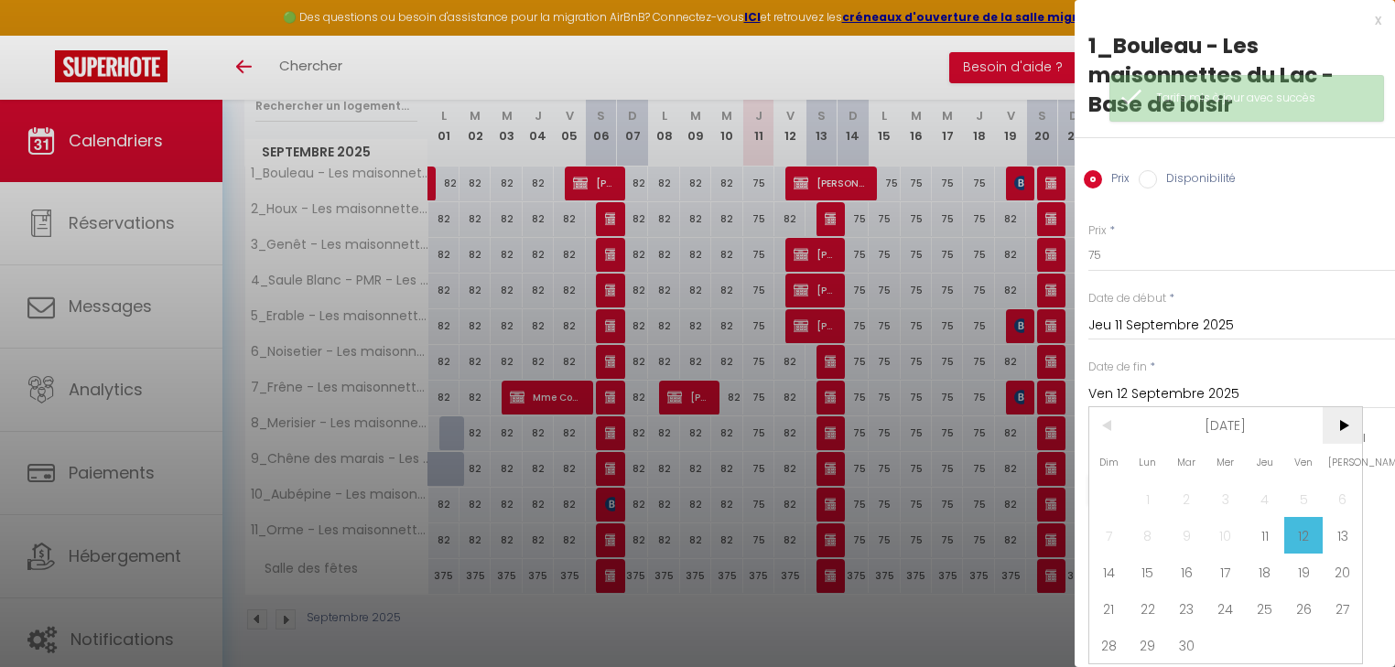
click at [1340, 428] on span ">" at bounding box center [1342, 425] width 39 height 37
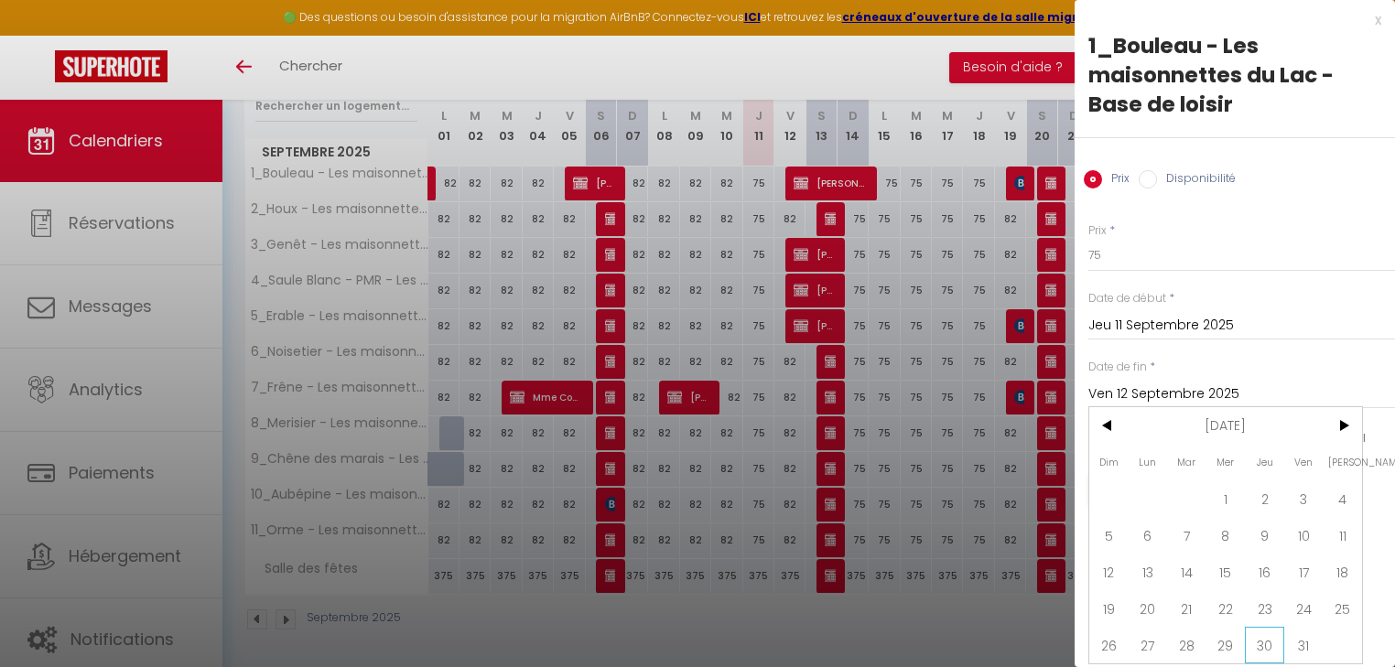
click at [1267, 639] on span "30" at bounding box center [1264, 645] width 39 height 37
type input "[DATE]"
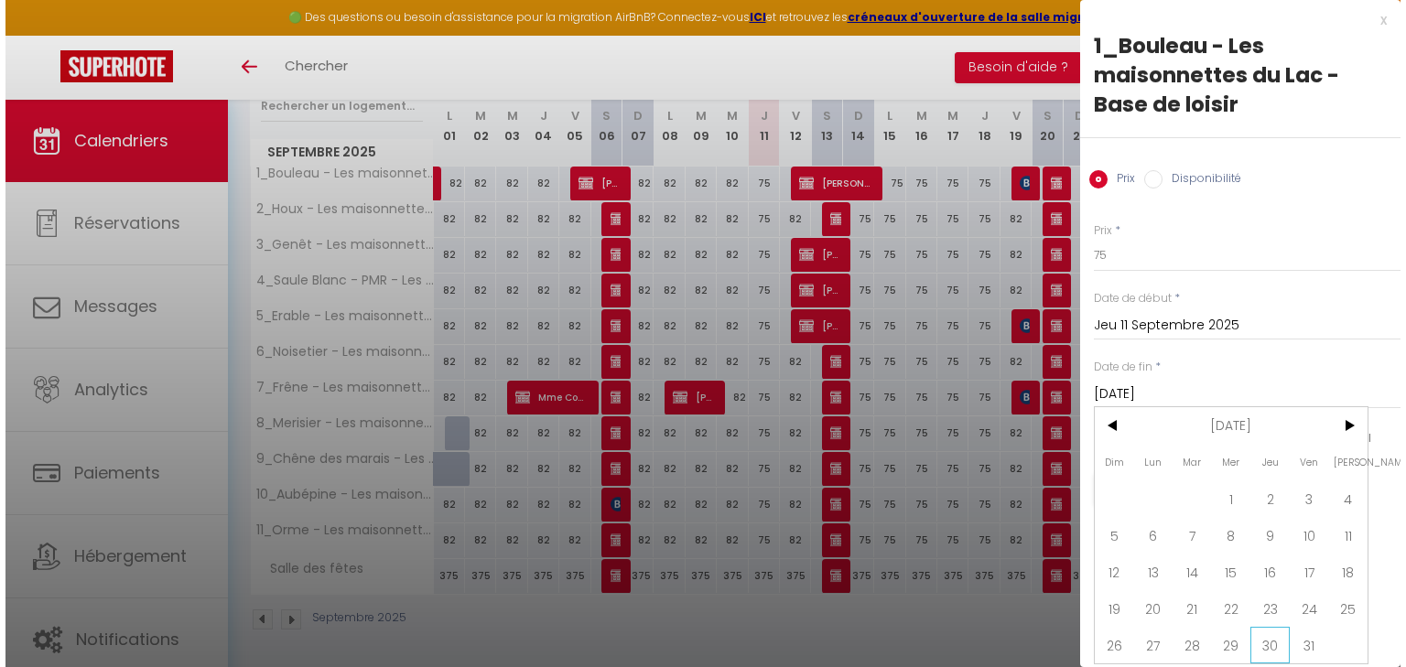
scroll to position [0, 0]
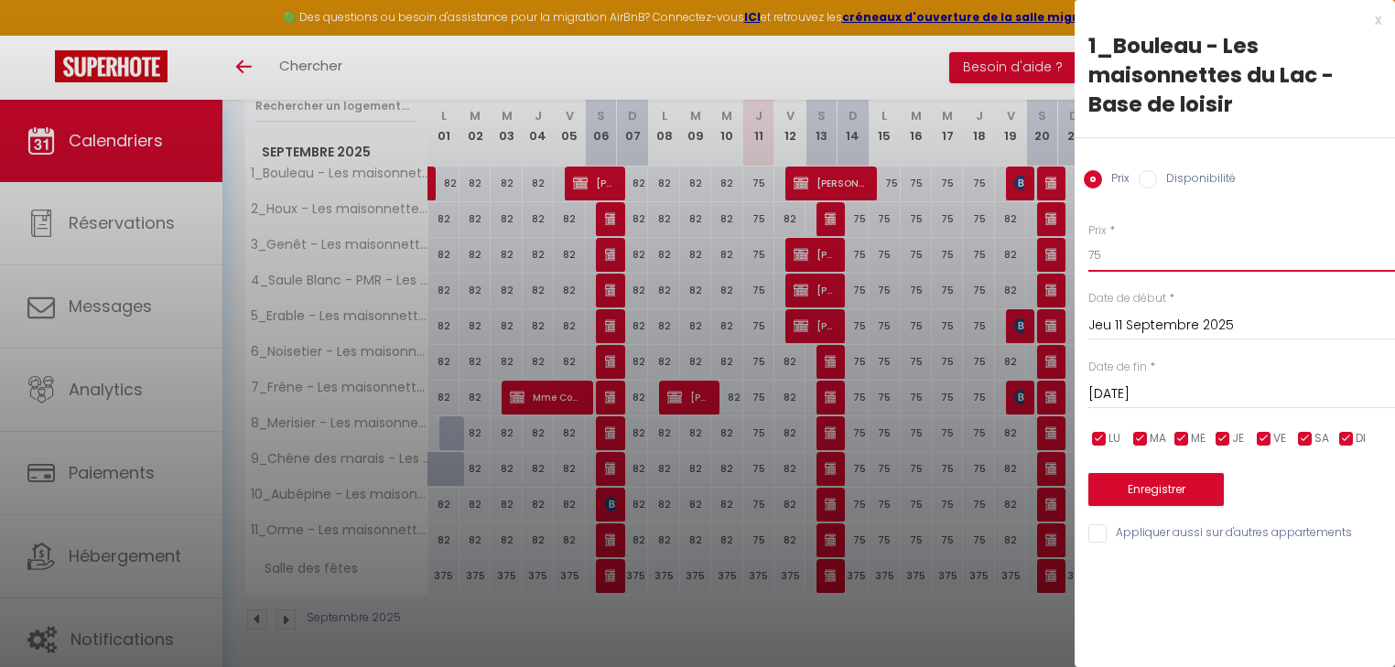
drag, startPoint x: 1161, startPoint y: 249, endPoint x: 1080, endPoint y: 247, distance: 80.6
click at [1082, 248] on div "Prix * 75 Statut * Disponible Indisponible Date de début * [DATE] < [DATE] > Di…" at bounding box center [1234, 373] width 320 height 346
type input "69"
click at [1100, 527] on input "Appliquer aussi sur d'autres appartements" at bounding box center [1241, 533] width 307 height 18
checkbox input "true"
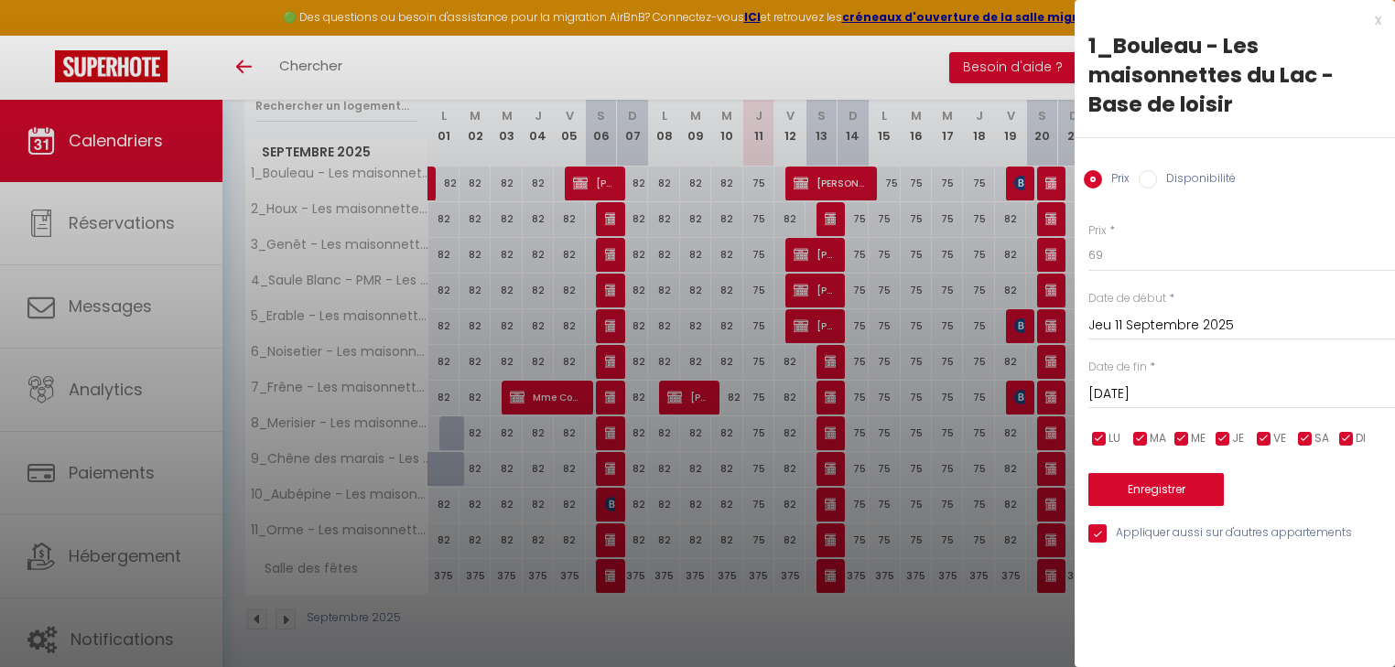
click at [1269, 440] on input "checkbox" at bounding box center [1264, 439] width 18 height 18
checkbox input "false"
click at [1307, 440] on input "checkbox" at bounding box center [1305, 439] width 18 height 18
checkbox input "false"
click at [1175, 485] on button "Enregistrer" at bounding box center [1155, 489] width 135 height 33
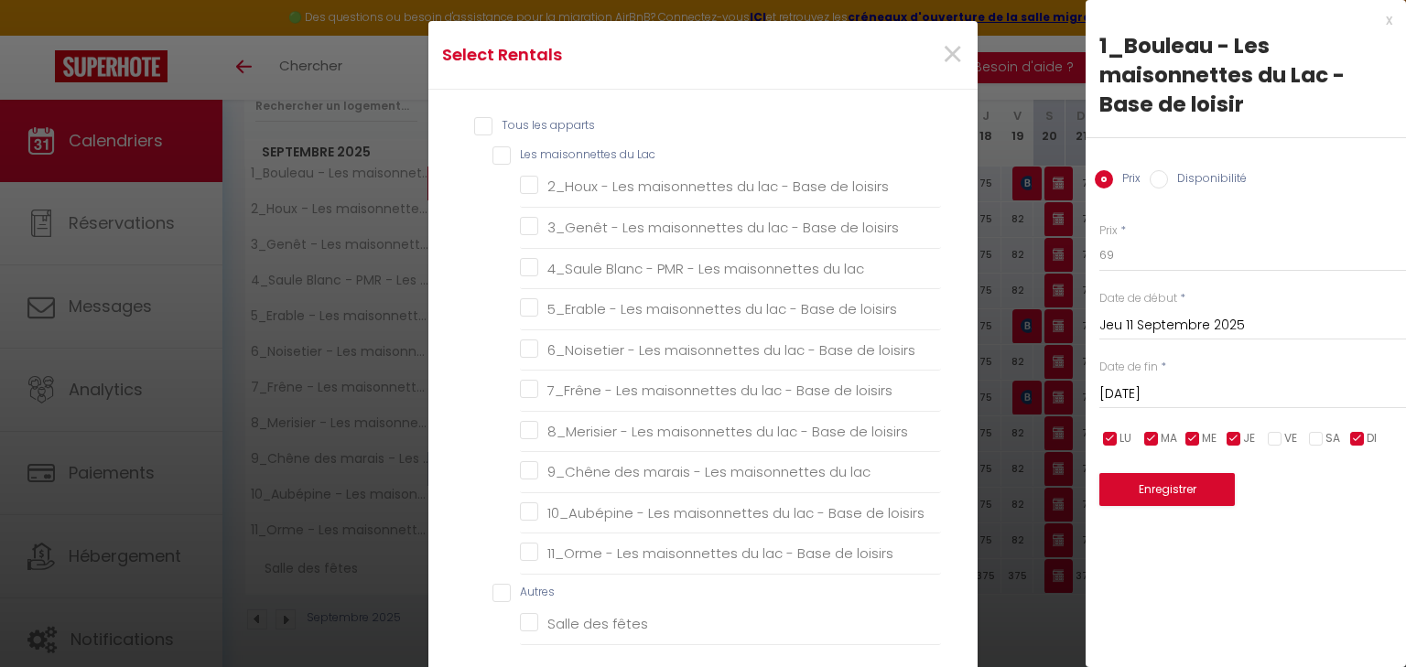
click at [510, 154] on Lac "Les maisonnettes du Lac" at bounding box center [716, 155] width 448 height 18
checkbox Lac "true"
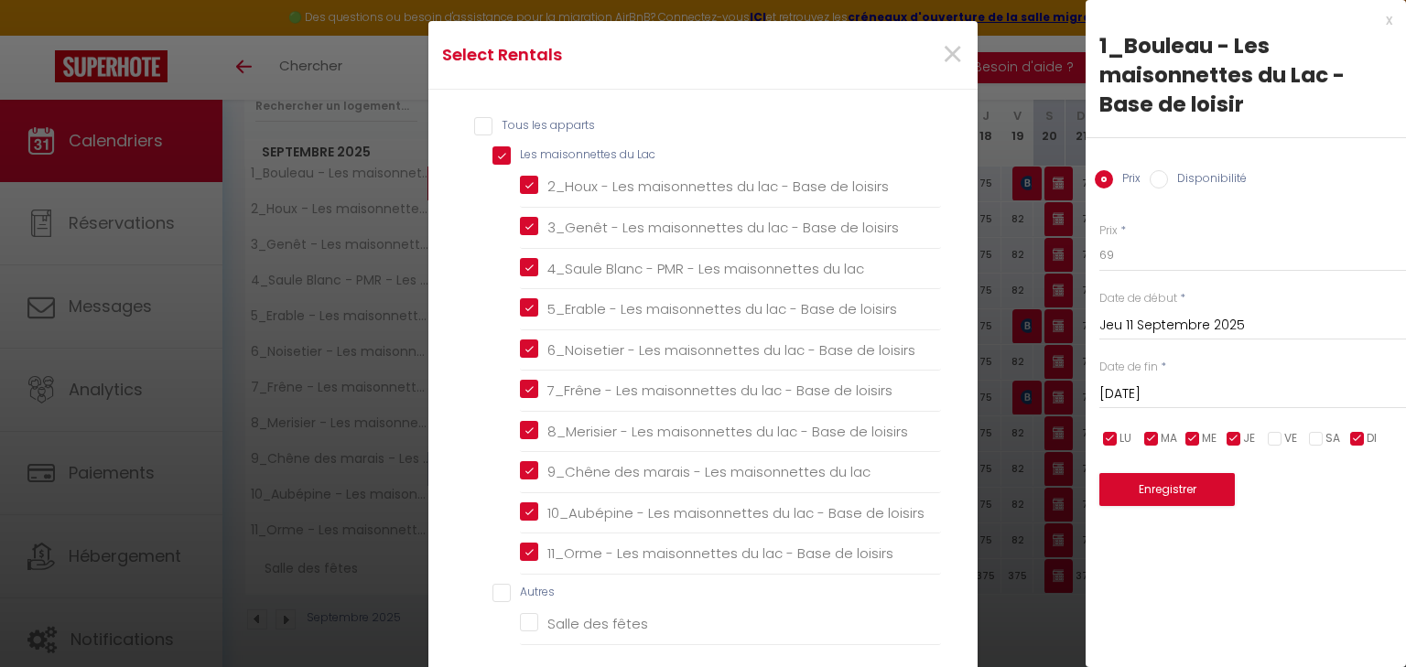
checkbox loisirs "true"
checkbox lac "true"
checkbox loisirs "true"
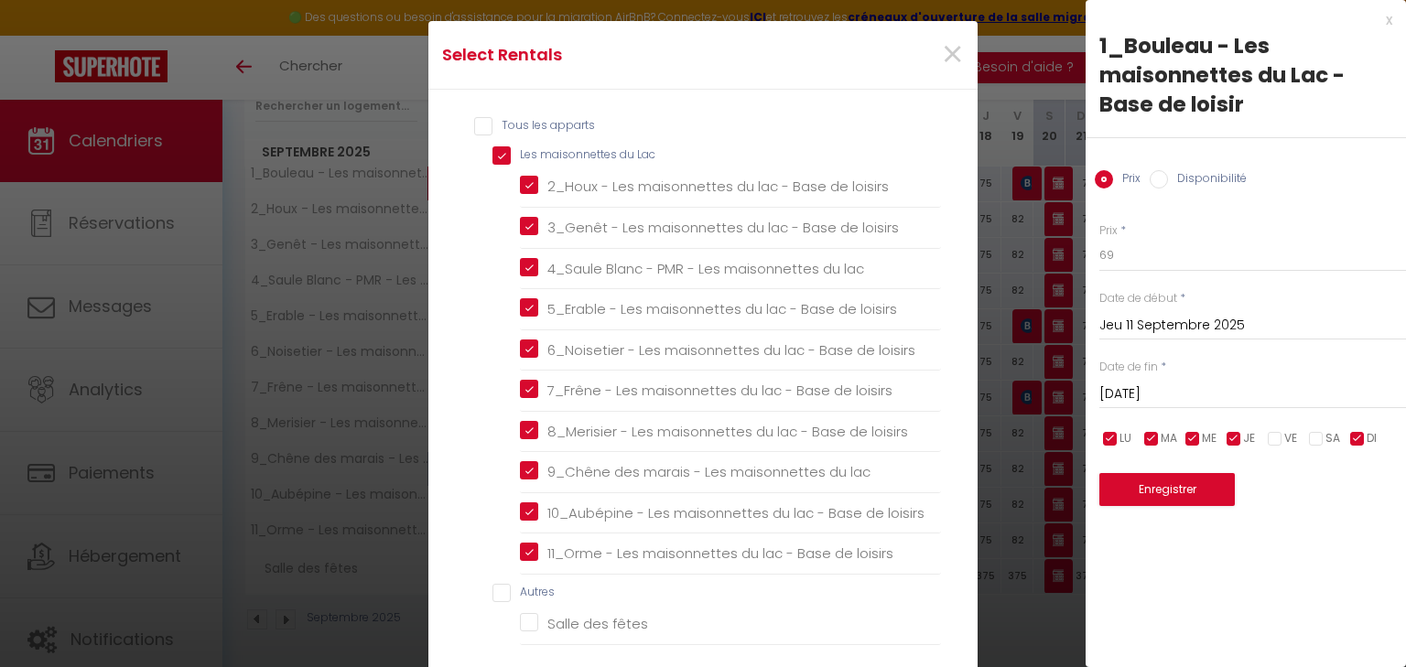
checkbox loisirs "true"
checkbox lac "true"
checkbox loisirs "true"
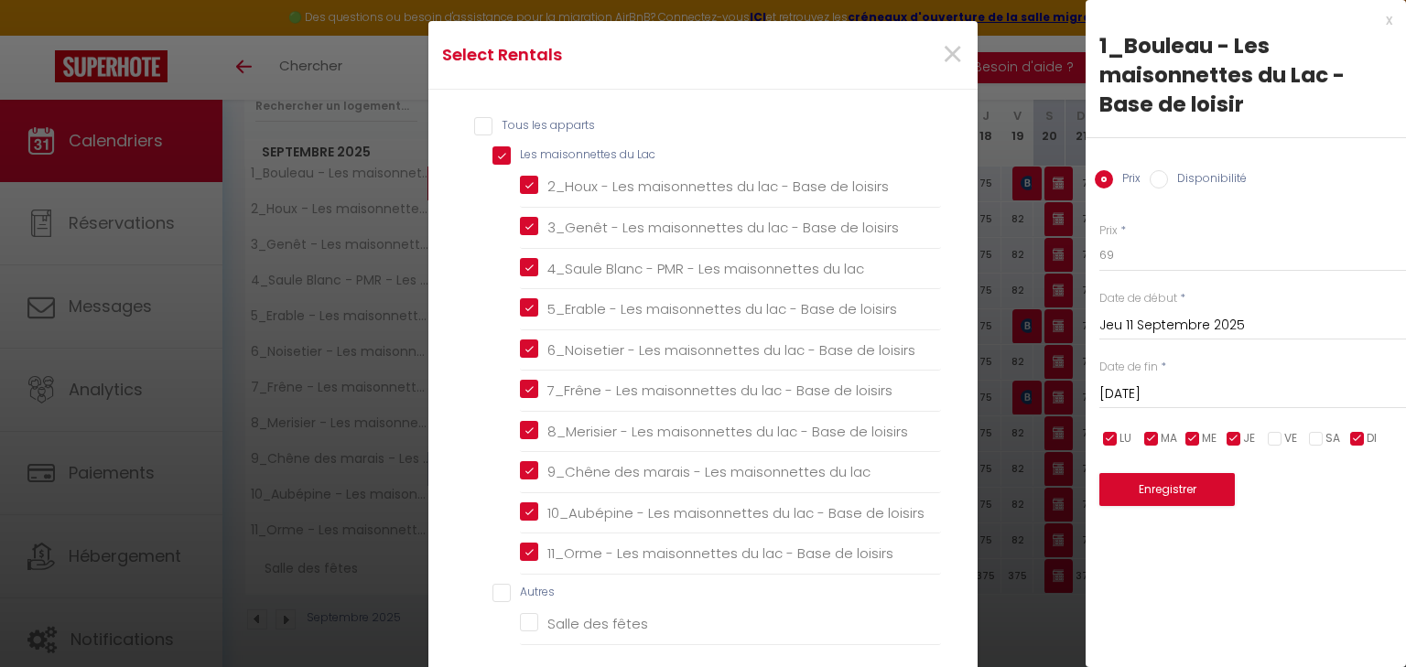
checkbox input "false"
checkbox fêtes "false"
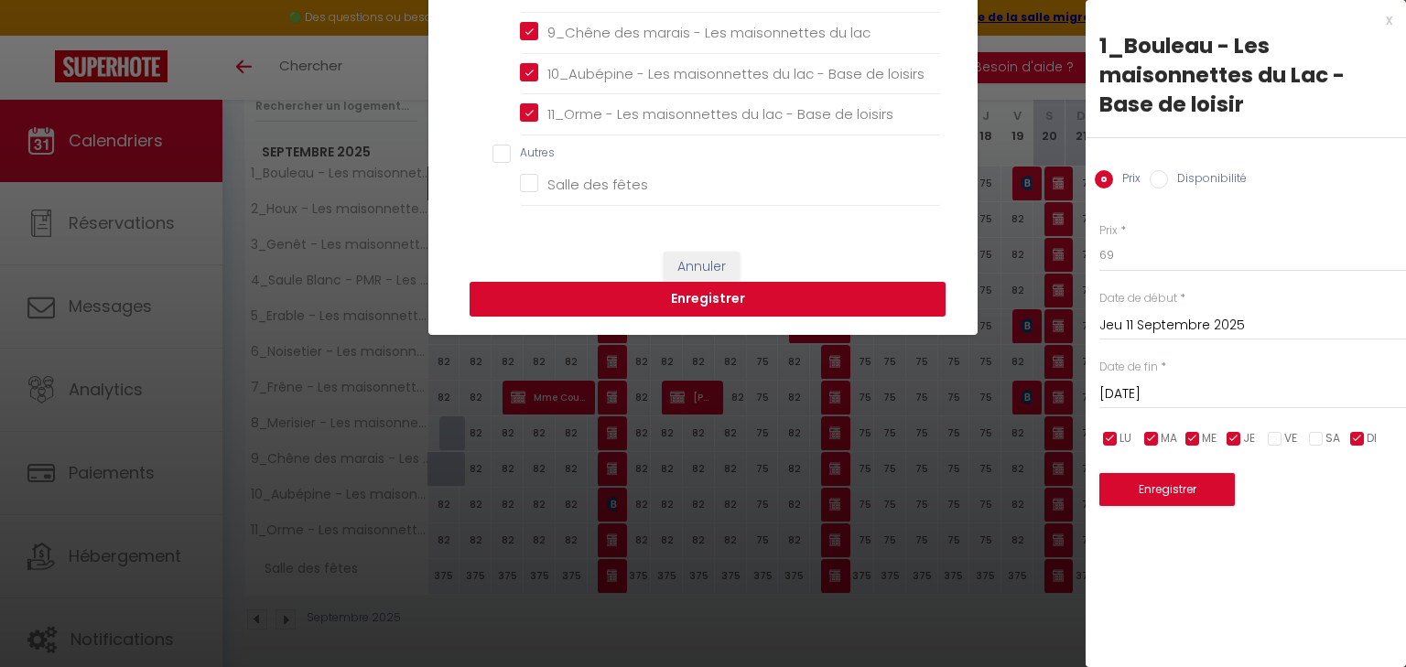
click at [725, 289] on button "Enregistrer" at bounding box center [708, 299] width 476 height 35
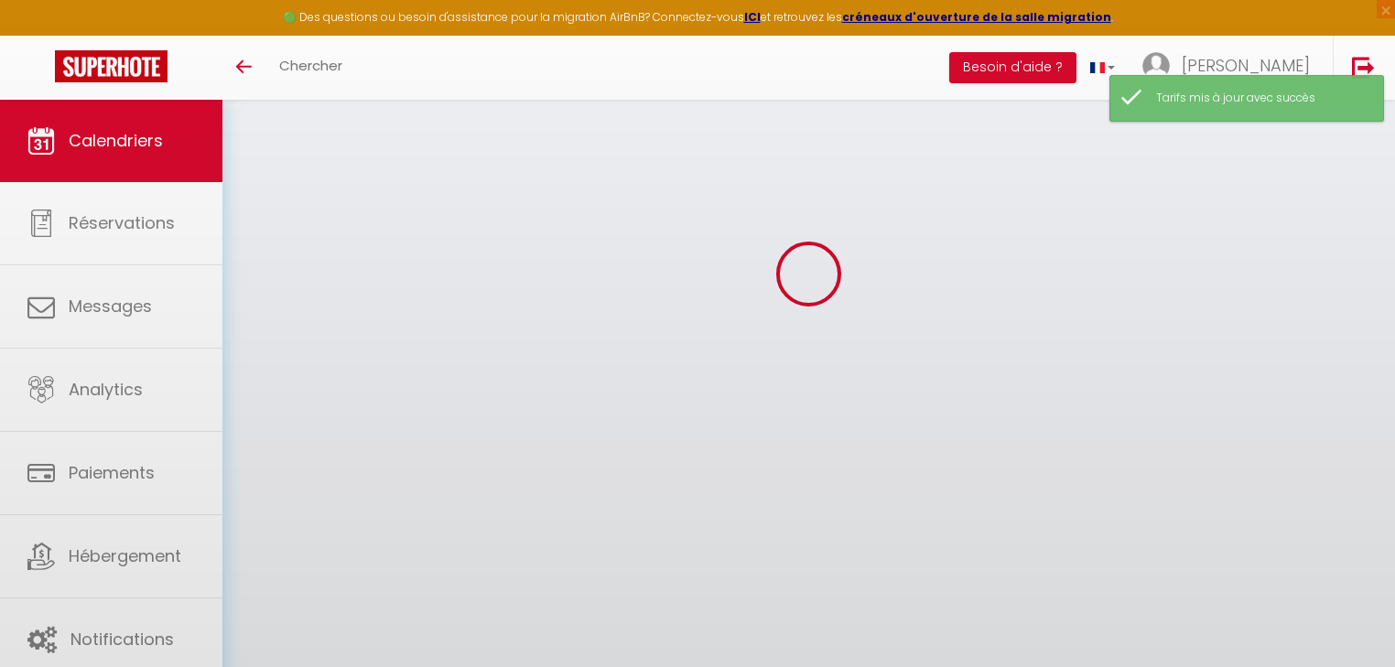
scroll to position [251, 0]
